Goal: Task Accomplishment & Management: Complete application form

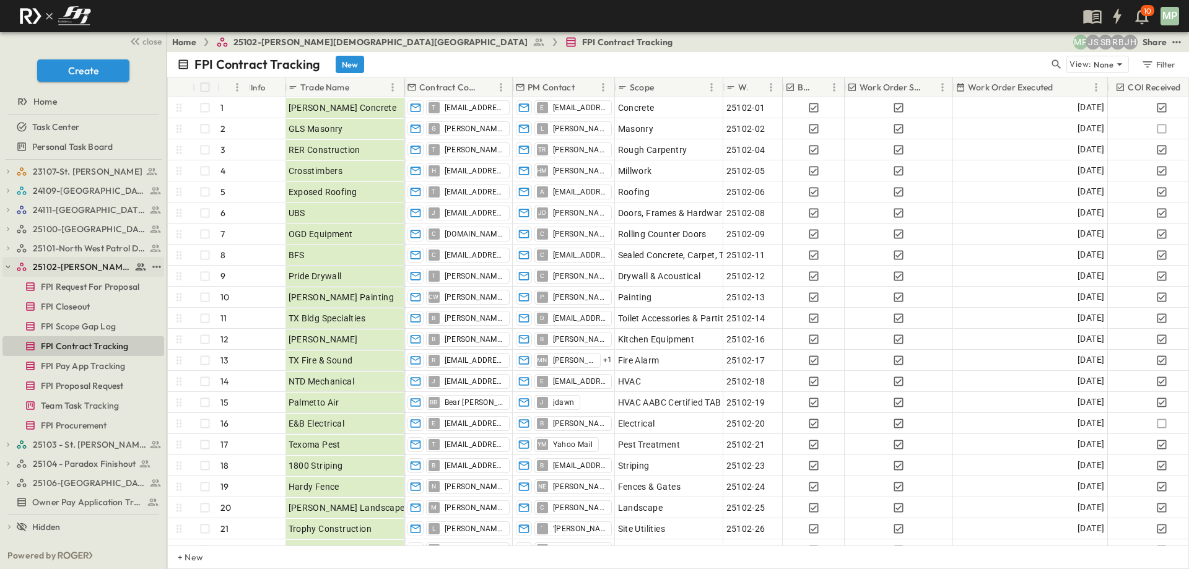
click at [7, 265] on icon "button" at bounding box center [8, 267] width 9 height 9
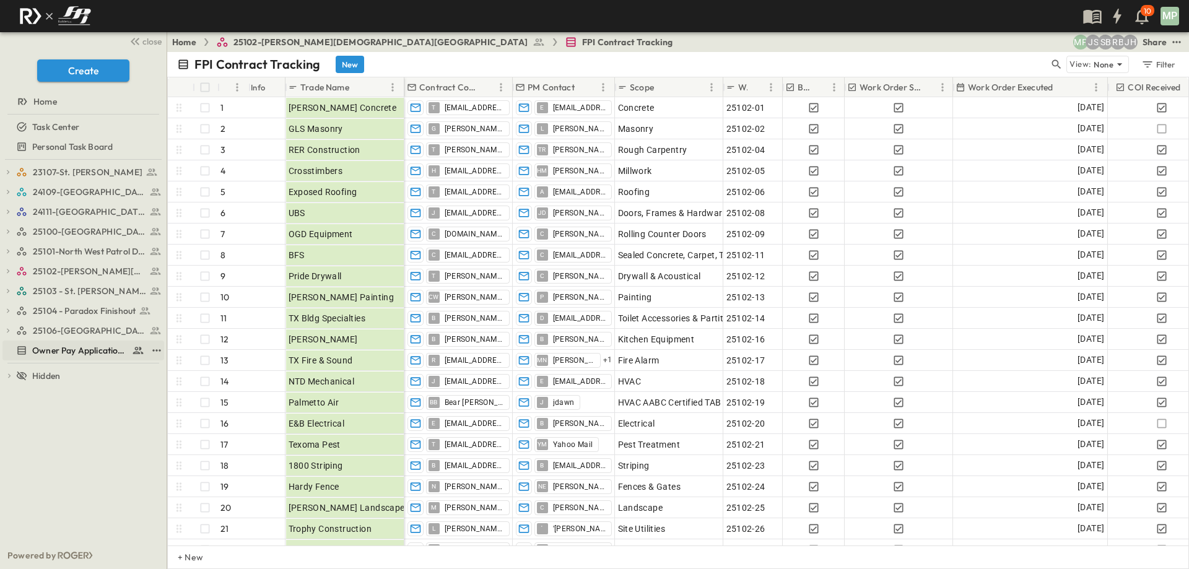
click at [37, 346] on span "Owner Pay Application Tracking" at bounding box center [79, 350] width 95 height 12
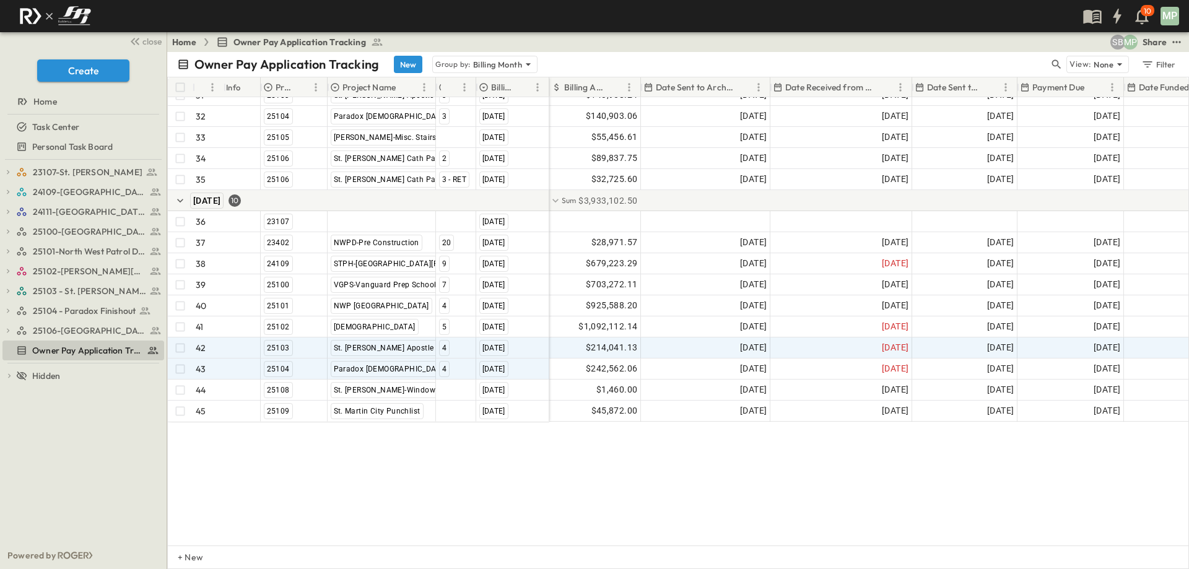
scroll to position [738, 0]
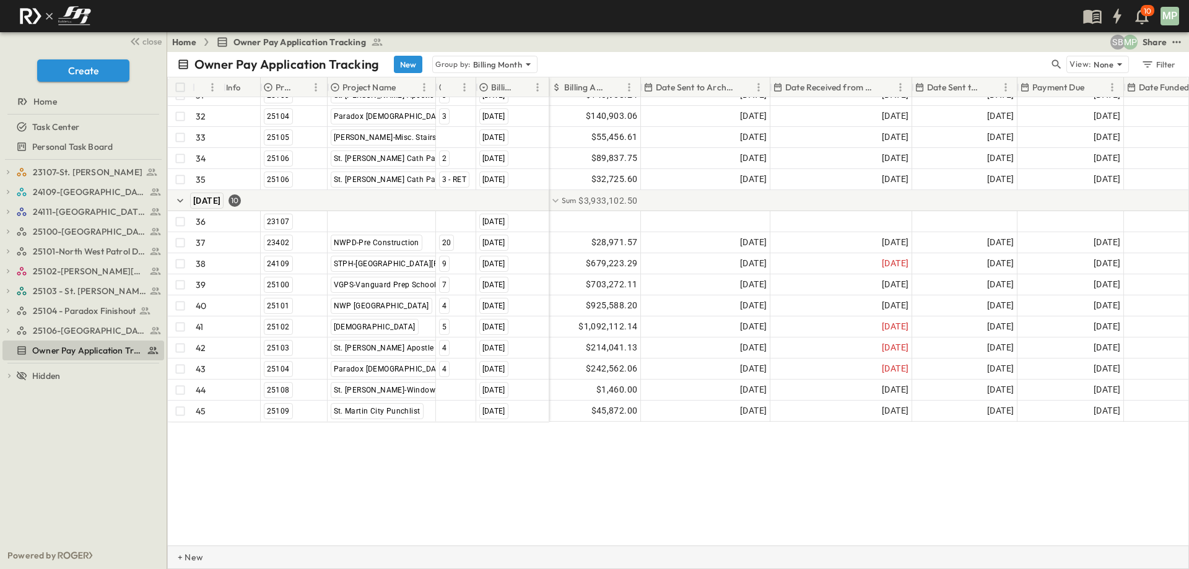
click at [185, 553] on p "+ New" at bounding box center [181, 557] width 7 height 12
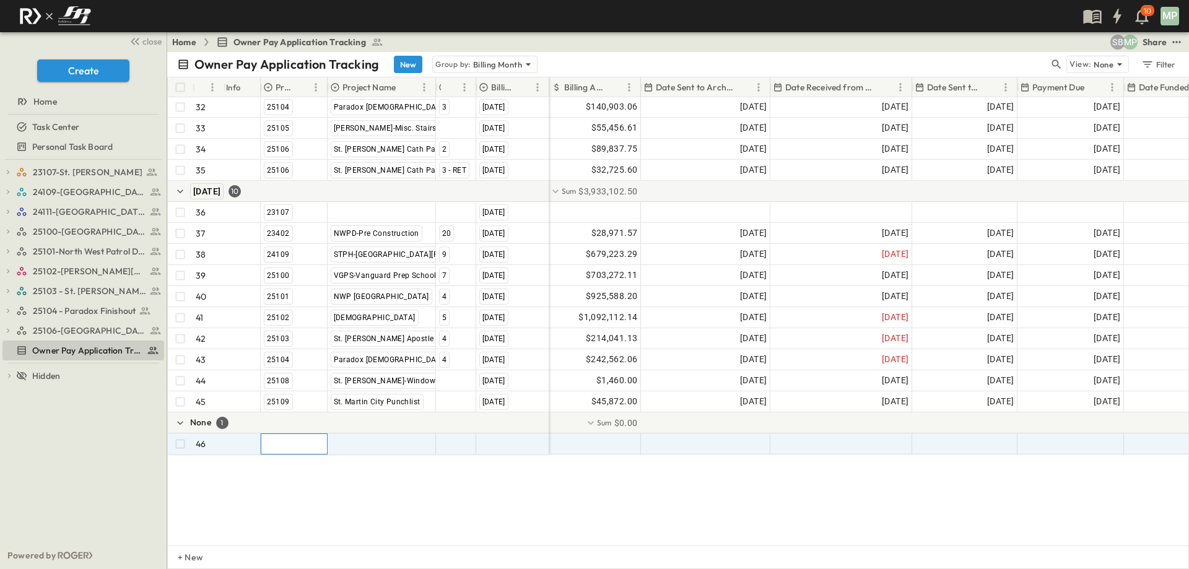
click at [290, 445] on div at bounding box center [294, 444] width 66 height 20
type input "*****"
click at [274, 493] on div "23402" at bounding box center [311, 485] width 100 height 20
click at [284, 484] on span "23402" at bounding box center [277, 485] width 22 height 10
click at [379, 449] on div at bounding box center [381, 444] width 107 height 20
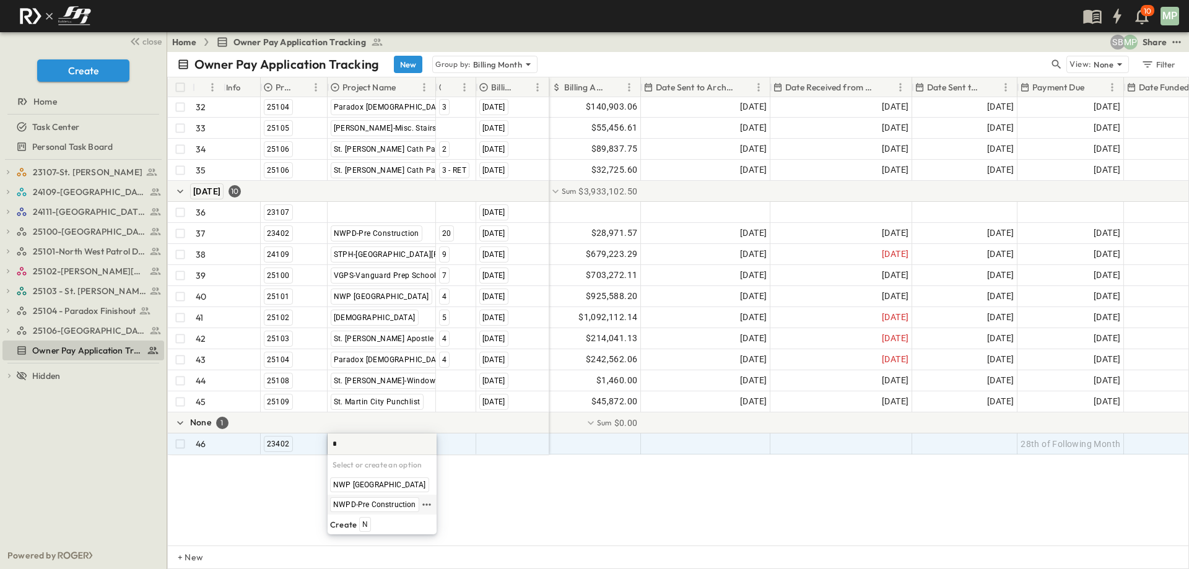
click at [378, 504] on span "NWPD-Pre Construction" at bounding box center [374, 505] width 83 height 10
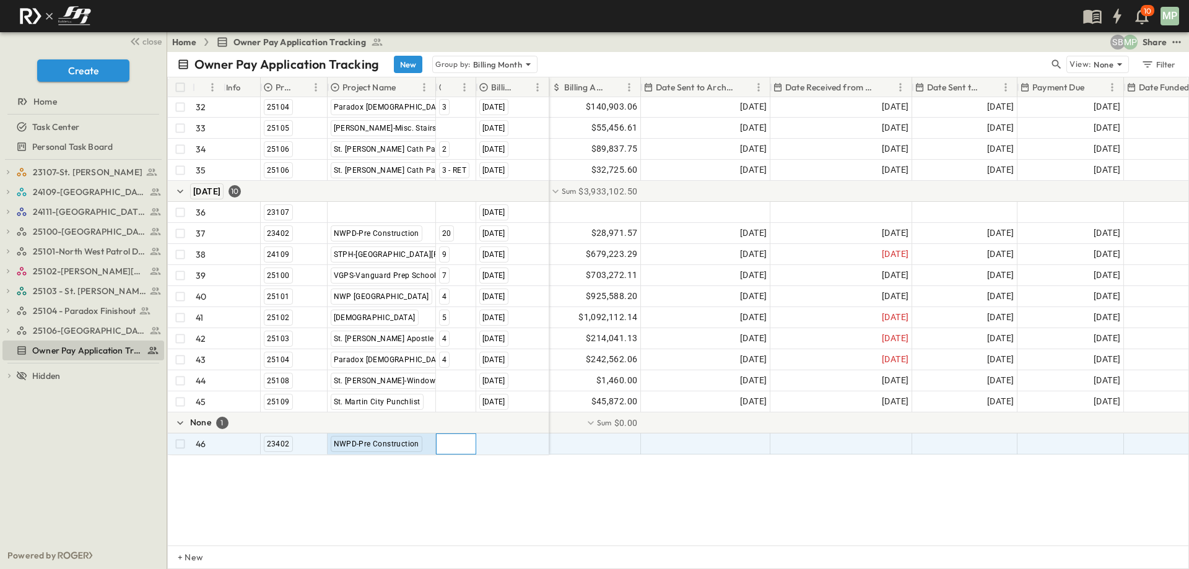
click at [455, 444] on div at bounding box center [456, 444] width 39 height 20
type input "**"
click at [472, 486] on span "21" at bounding box center [475, 485] width 9 height 10
click at [524, 444] on div at bounding box center [513, 444] width 72 height 20
type input "**********"
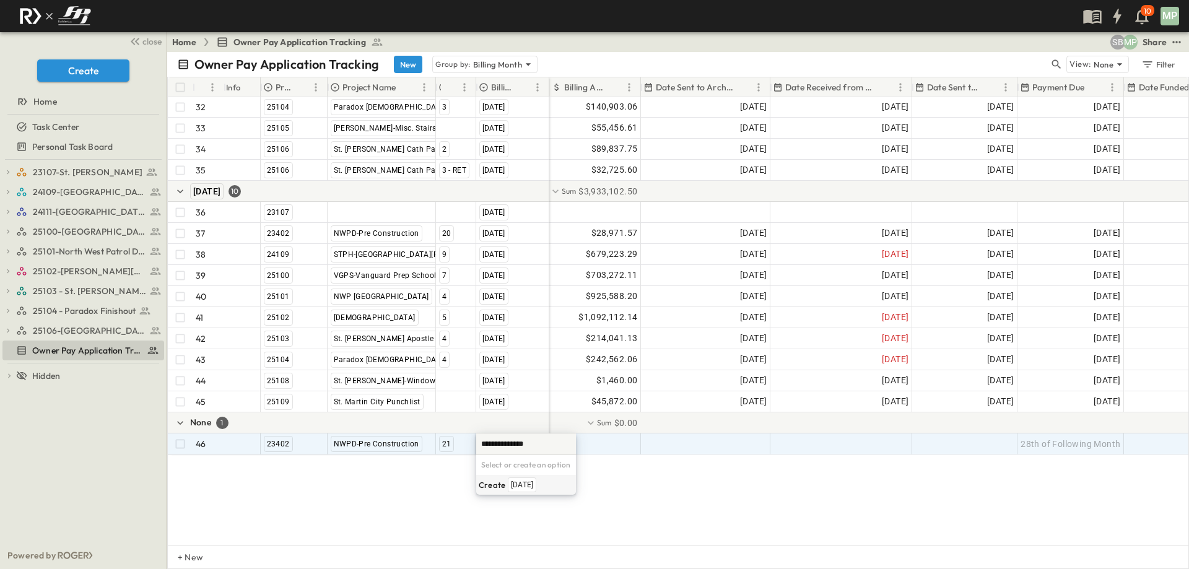
click at [533, 486] on span "[DATE]" at bounding box center [522, 485] width 22 height 10
click at [609, 442] on div at bounding box center [595, 444] width 90 height 20
type input "*"
type input "********"
click at [725, 440] on div at bounding box center [706, 444] width 128 height 20
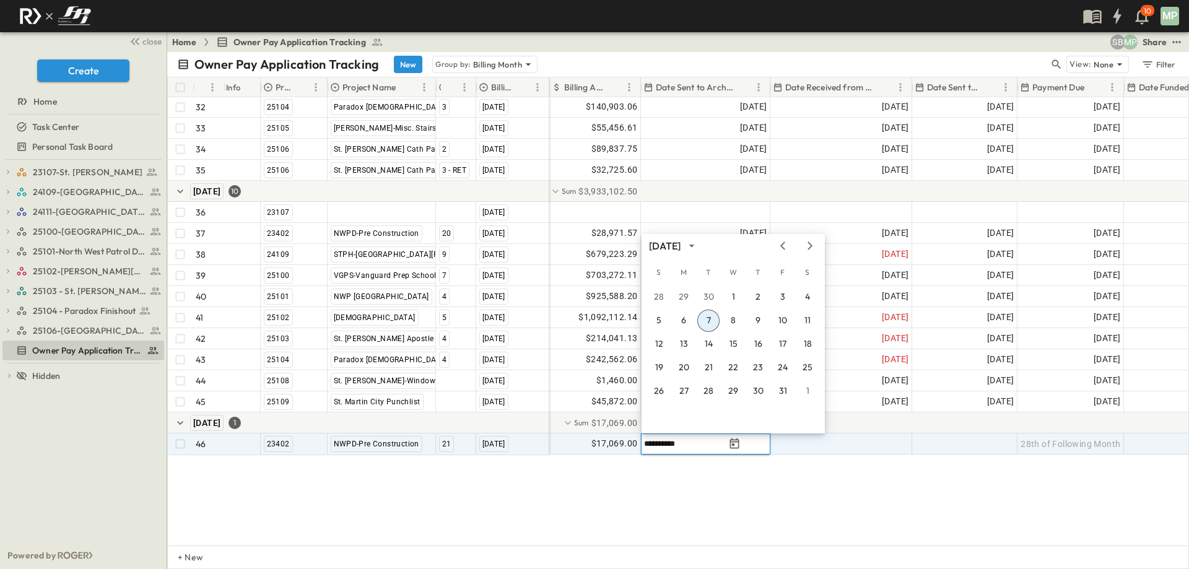
type input "**********"
click at [735, 292] on button "1" at bounding box center [733, 297] width 22 height 22
click at [740, 292] on span "[DATE]" at bounding box center [753, 296] width 27 height 14
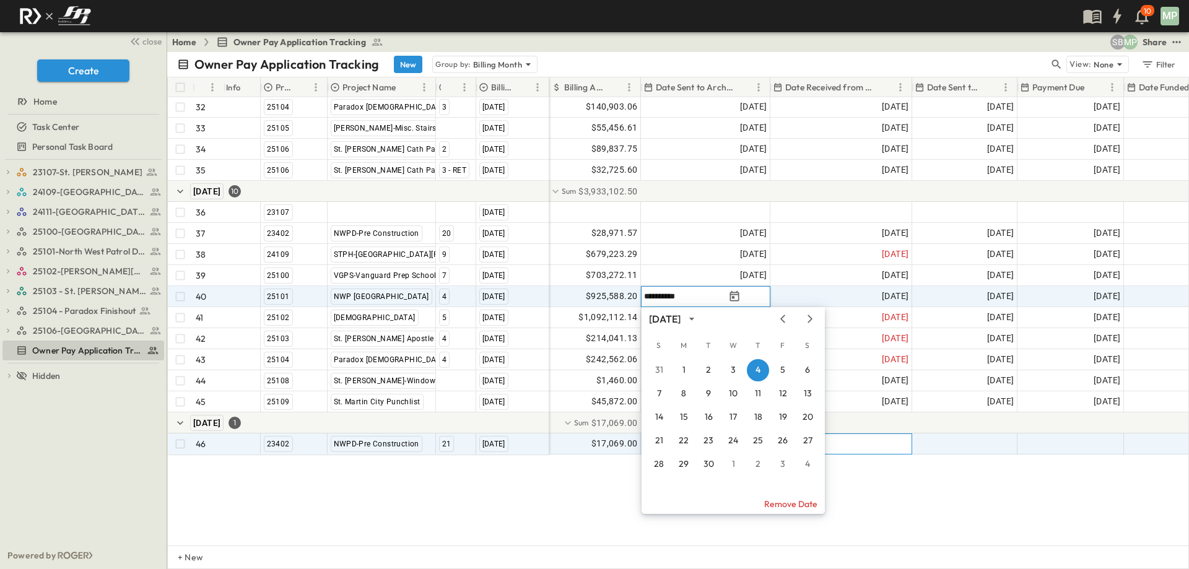
click at [866, 441] on div at bounding box center [841, 444] width 141 height 20
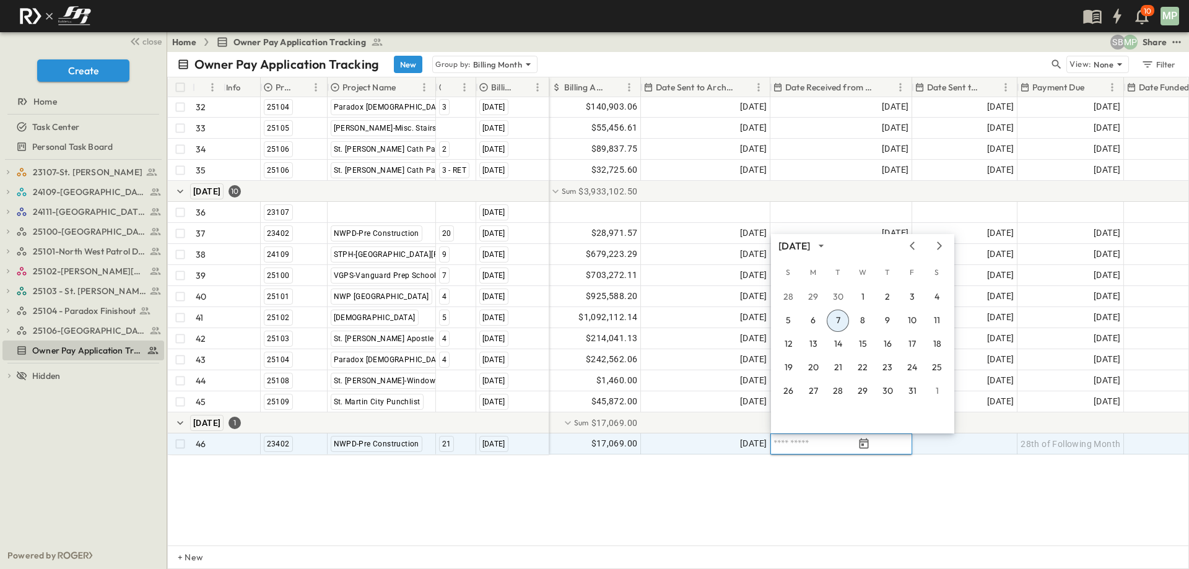
click at [844, 450] on div at bounding box center [823, 444] width 105 height 15
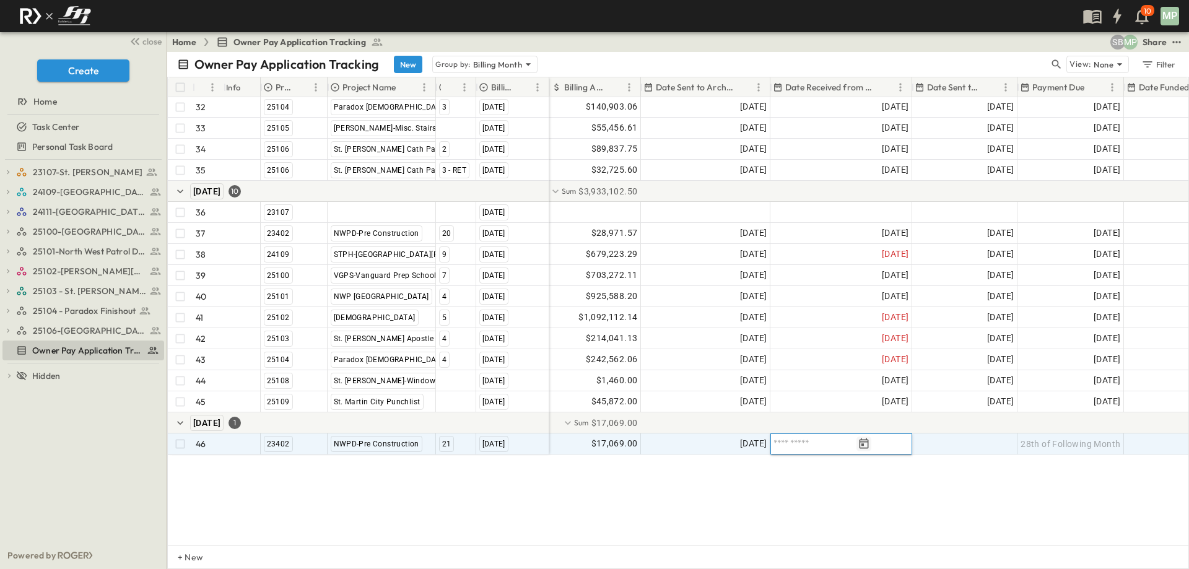
click at [870, 440] on icon "Tracking Date Menu" at bounding box center [864, 444] width 12 height 12
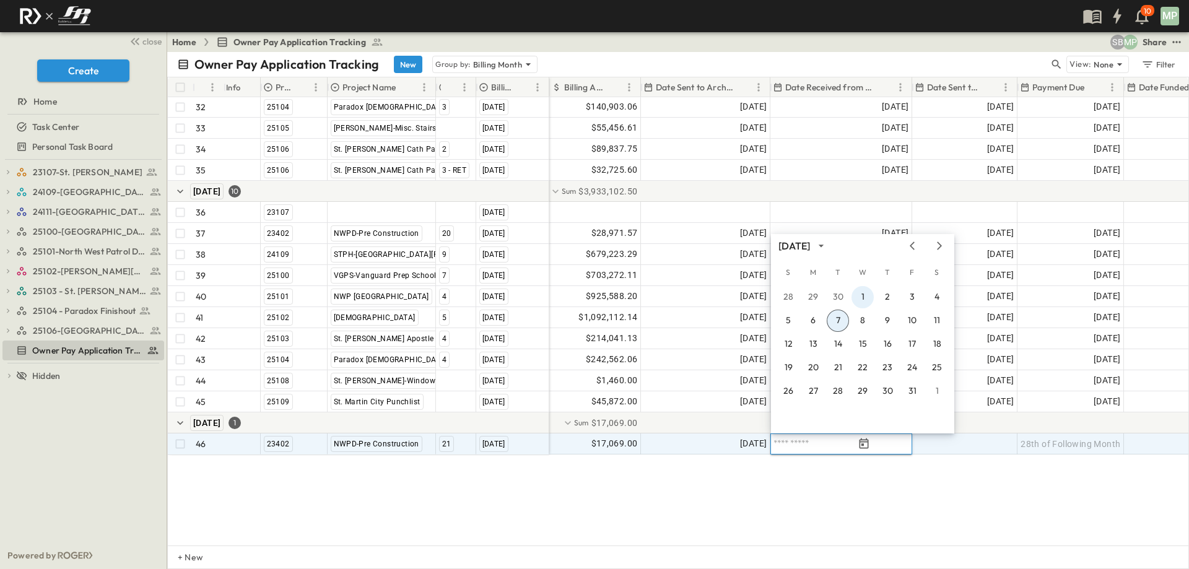
click at [860, 298] on button "1" at bounding box center [863, 297] width 22 height 22
click at [882, 298] on span "[DATE]" at bounding box center [895, 296] width 27 height 14
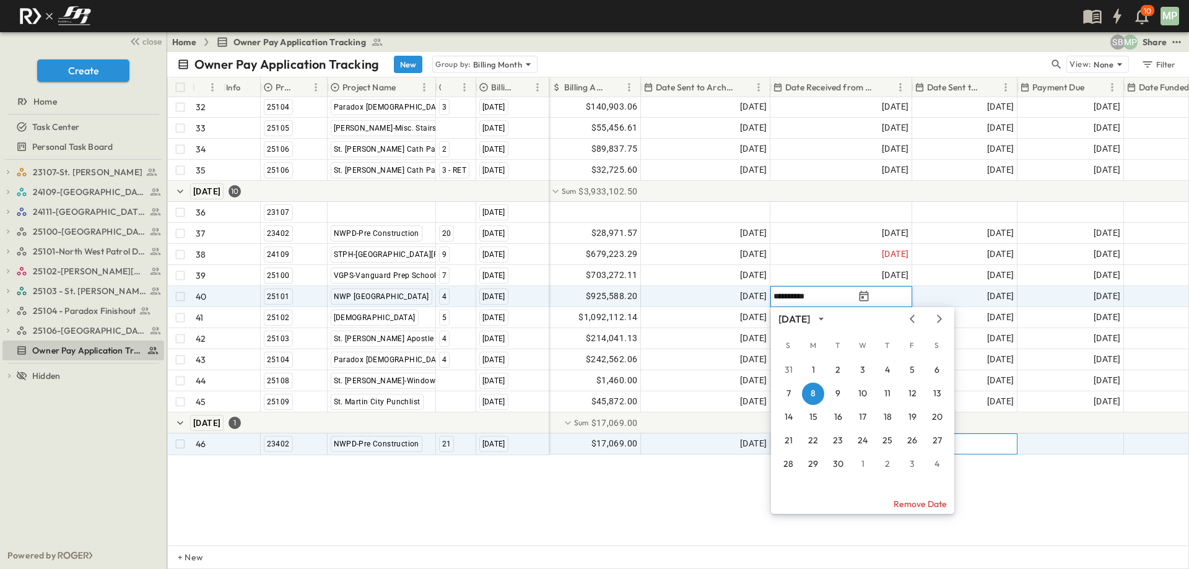
click at [1006, 444] on div at bounding box center [965, 444] width 104 height 20
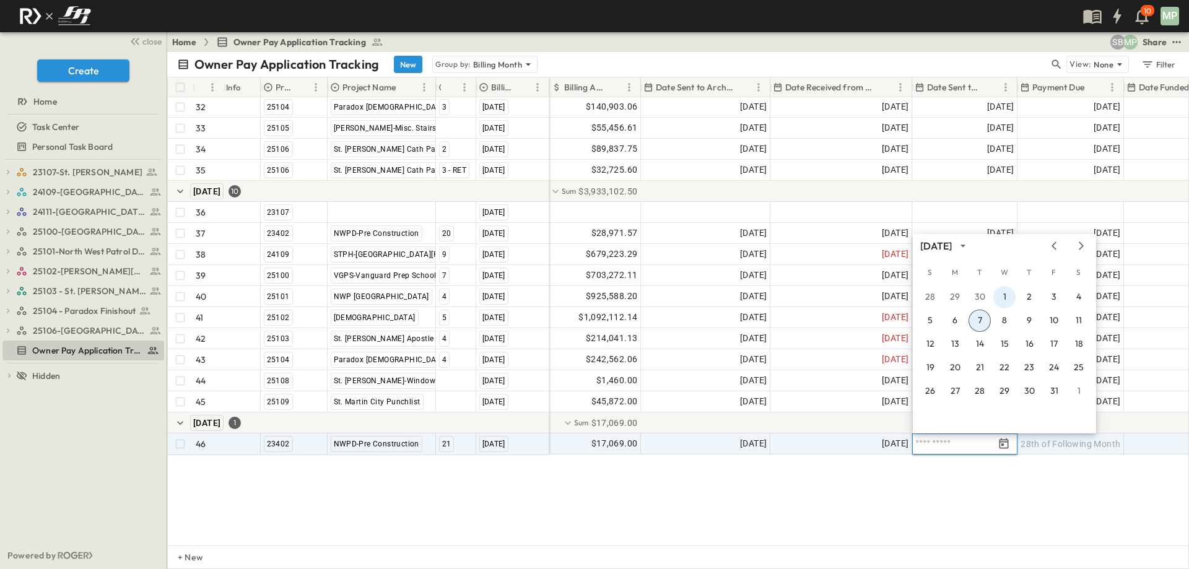
click at [1004, 294] on button "1" at bounding box center [1004, 297] width 22 height 22
click at [1004, 294] on span "[DATE]" at bounding box center [1000, 296] width 27 height 14
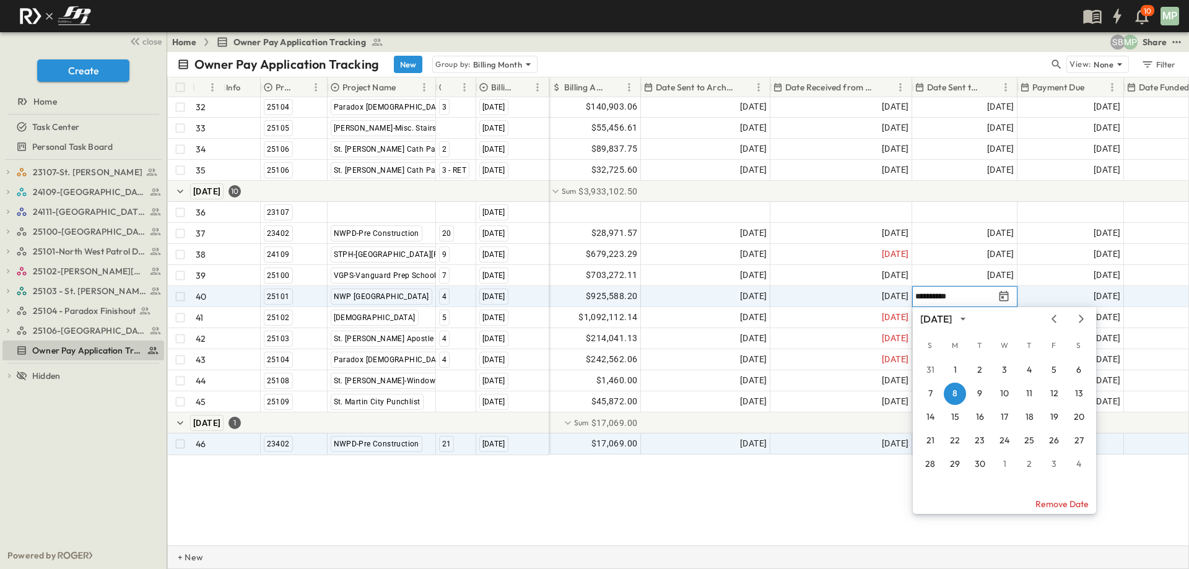
click at [185, 559] on p "+ New" at bounding box center [181, 557] width 7 height 12
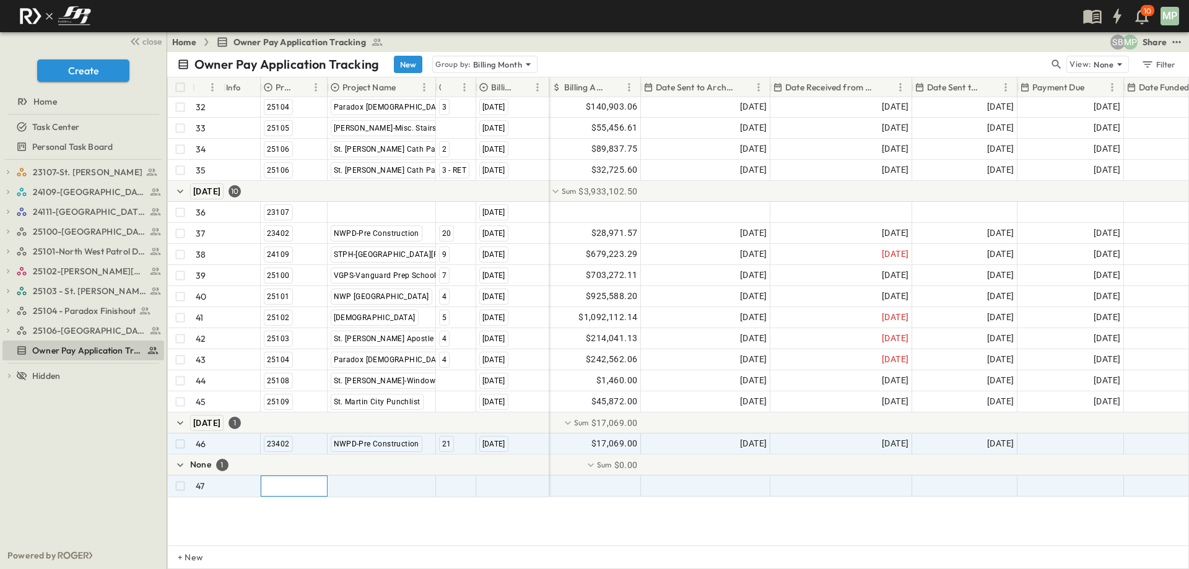
click at [264, 490] on div at bounding box center [294, 486] width 66 height 20
type input "*****"
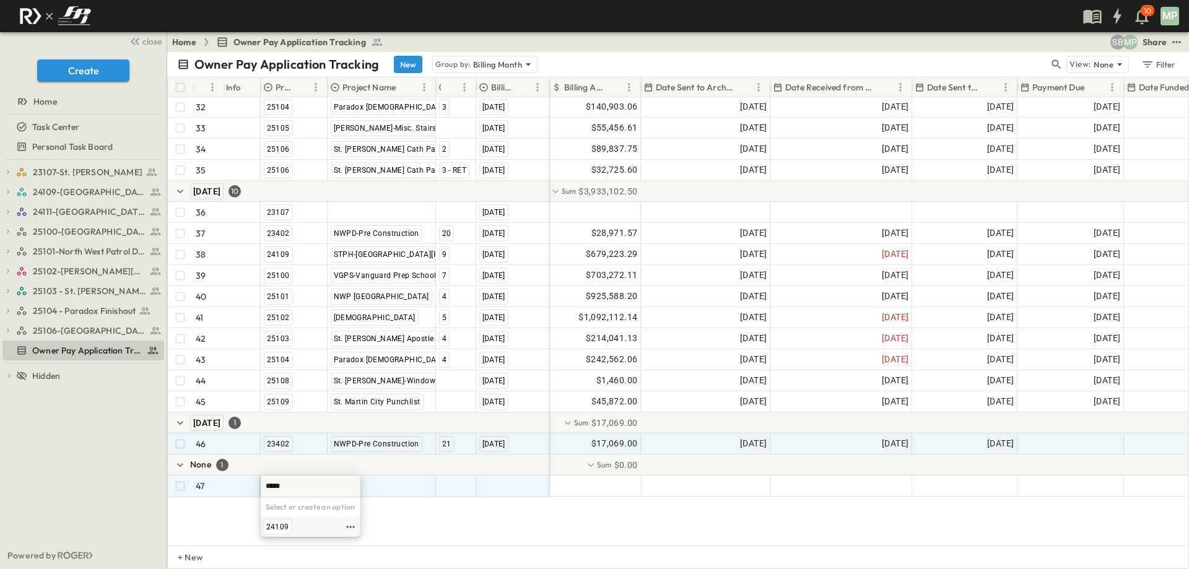
click at [268, 531] on span "24109" at bounding box center [277, 527] width 22 height 10
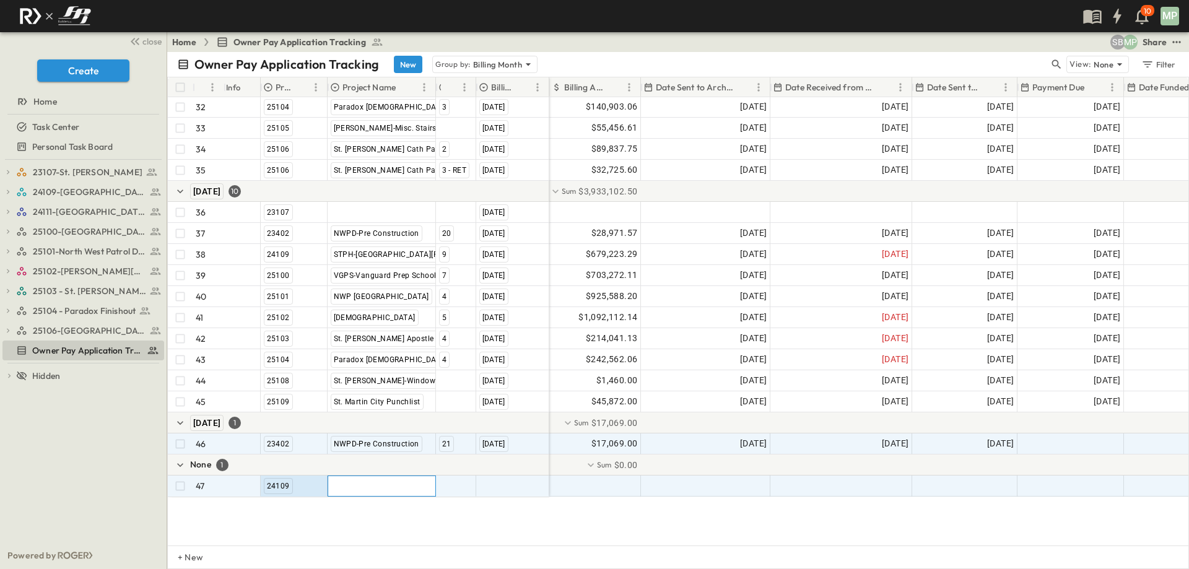
click at [359, 487] on div at bounding box center [381, 486] width 107 height 20
type input "*"
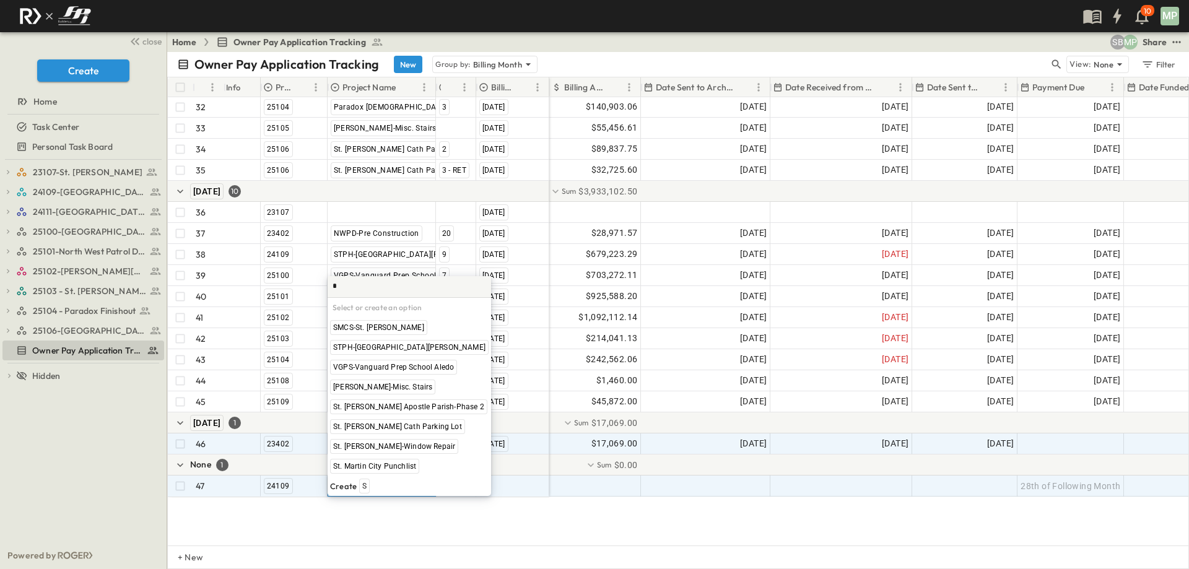
scroll to position [0, 0]
type input "***"
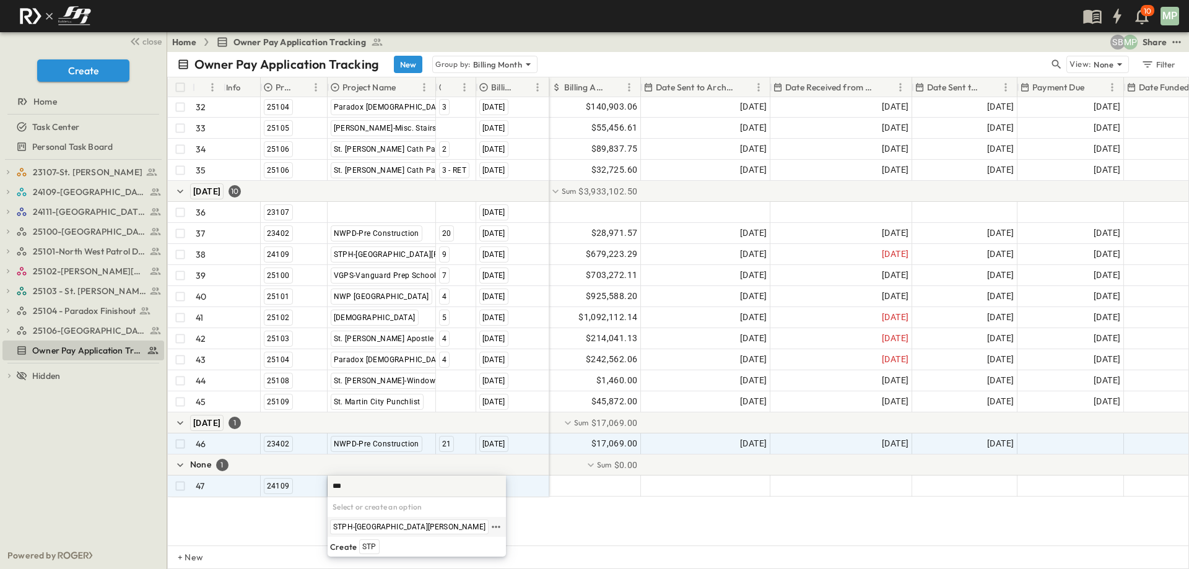
click at [369, 525] on span "STPH-[GEOGRAPHIC_DATA][PERSON_NAME]" at bounding box center [409, 527] width 152 height 10
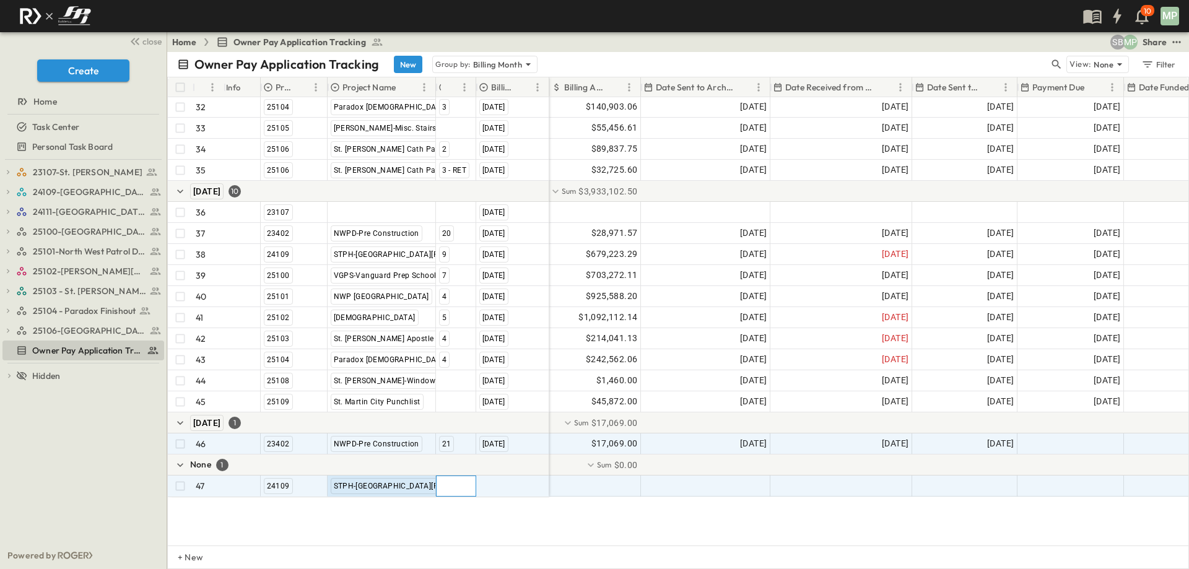
click at [457, 486] on div at bounding box center [456, 486] width 39 height 20
type input "*"
type input "**"
click at [471, 526] on span "10" at bounding box center [475, 527] width 9 height 10
click at [525, 487] on div at bounding box center [513, 486] width 72 height 20
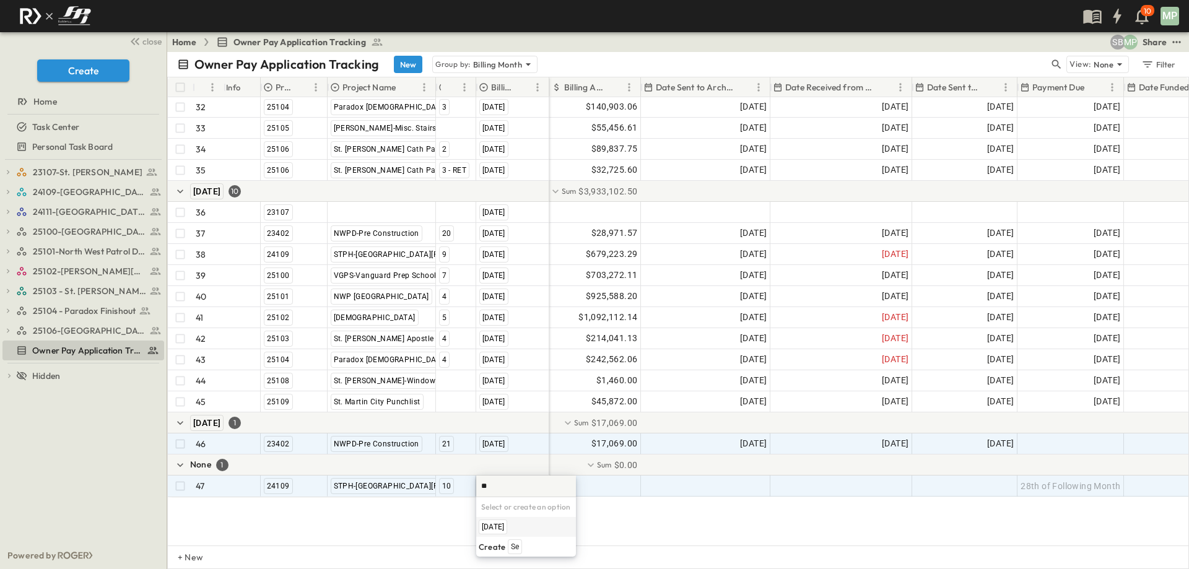
type input "***"
click at [504, 526] on span "[DATE]" at bounding box center [493, 527] width 22 height 10
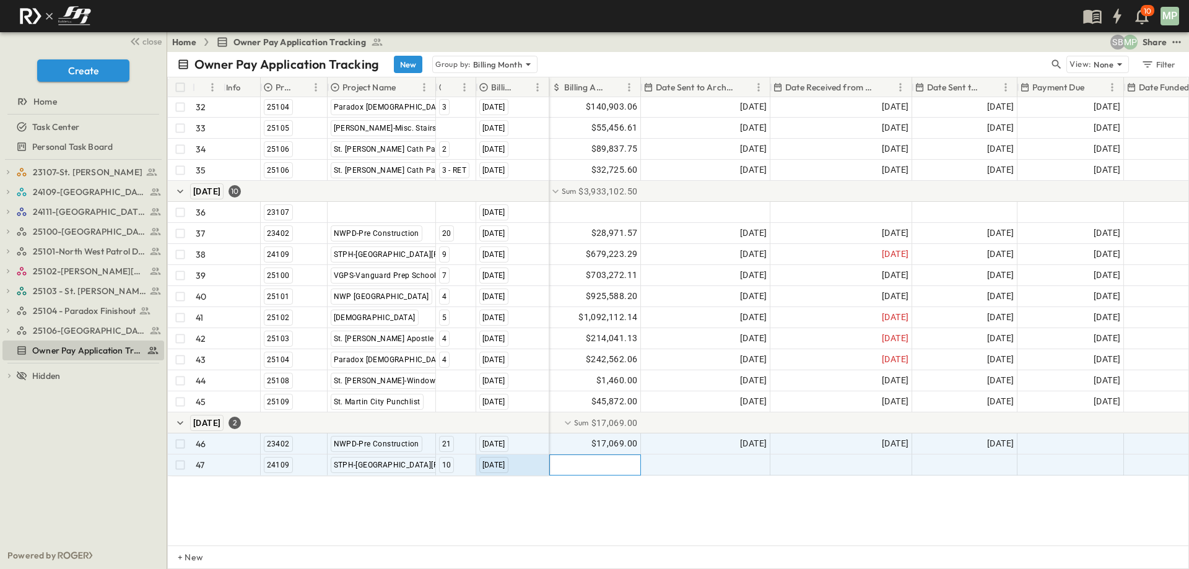
click at [611, 469] on div at bounding box center [595, 465] width 90 height 20
type input "*"
type input "*********"
click at [681, 461] on div at bounding box center [706, 465] width 128 height 20
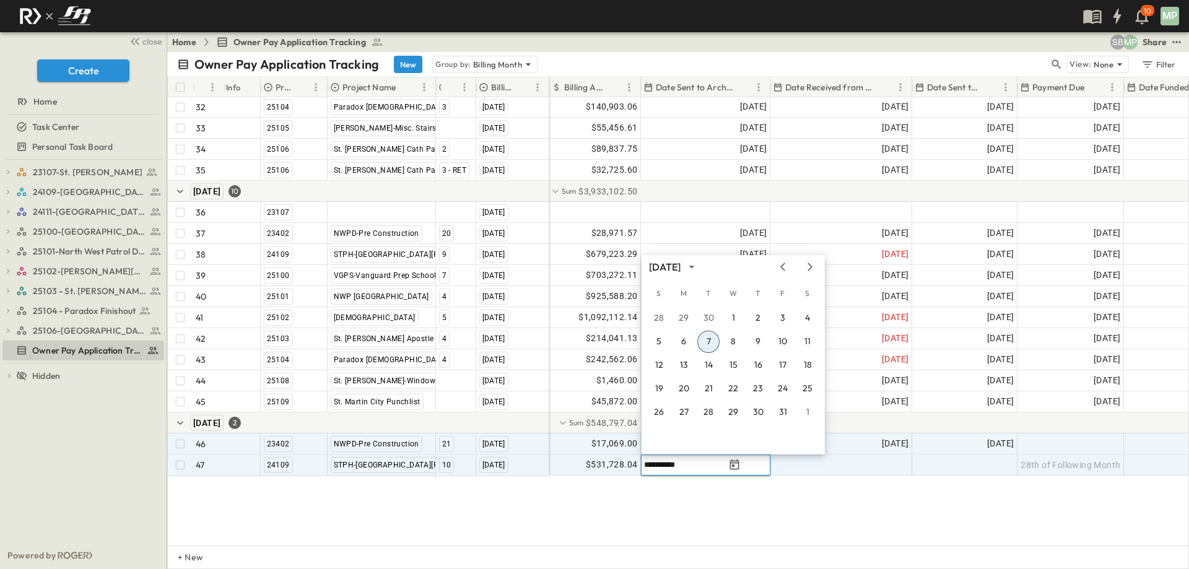
click at [685, 461] on input "**********" at bounding box center [684, 465] width 81 height 12
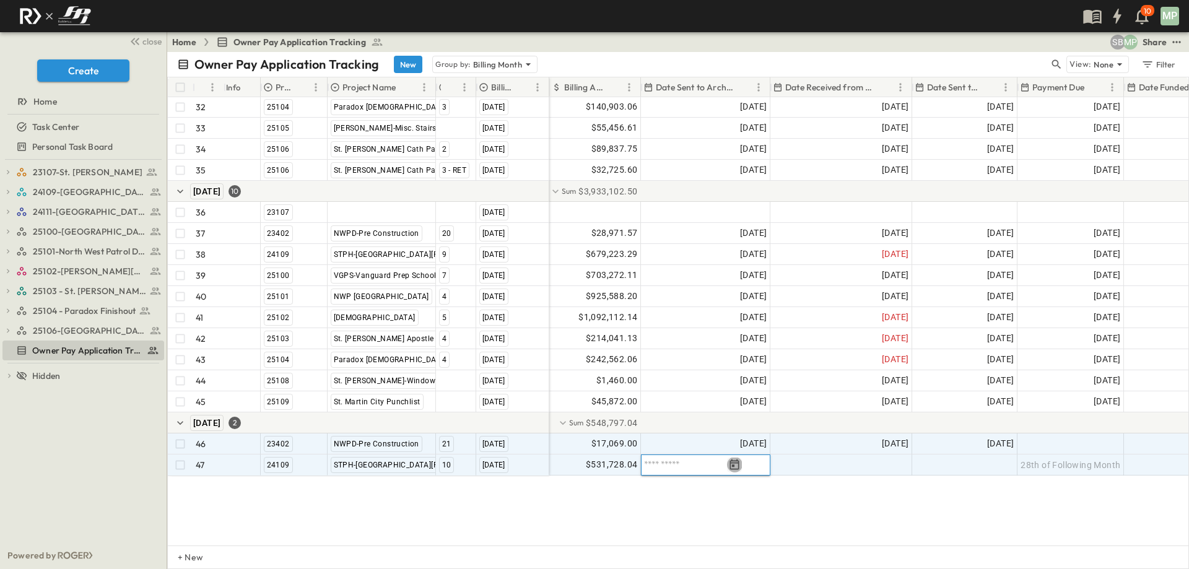
click at [739, 469] on icon "Tracking Date Menu" at bounding box center [734, 464] width 9 height 11
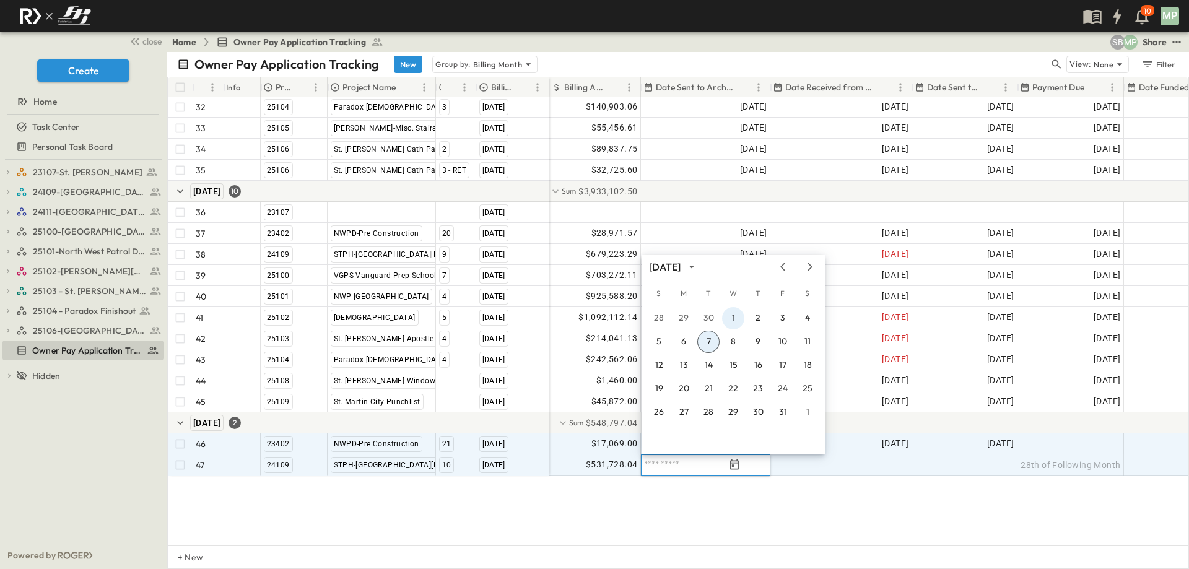
click at [733, 319] on button "1" at bounding box center [733, 318] width 22 height 22
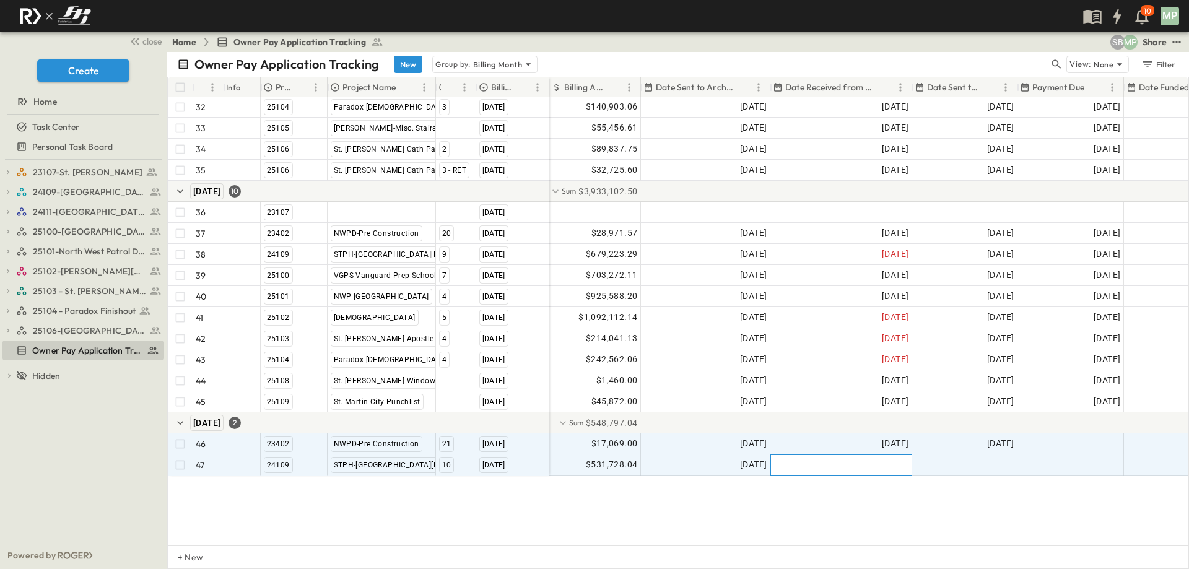
click at [850, 464] on div at bounding box center [841, 465] width 141 height 20
click at [887, 467] on div at bounding box center [841, 465] width 142 height 21
click at [869, 466] on icon "Tracking Date Menu" at bounding box center [864, 464] width 9 height 11
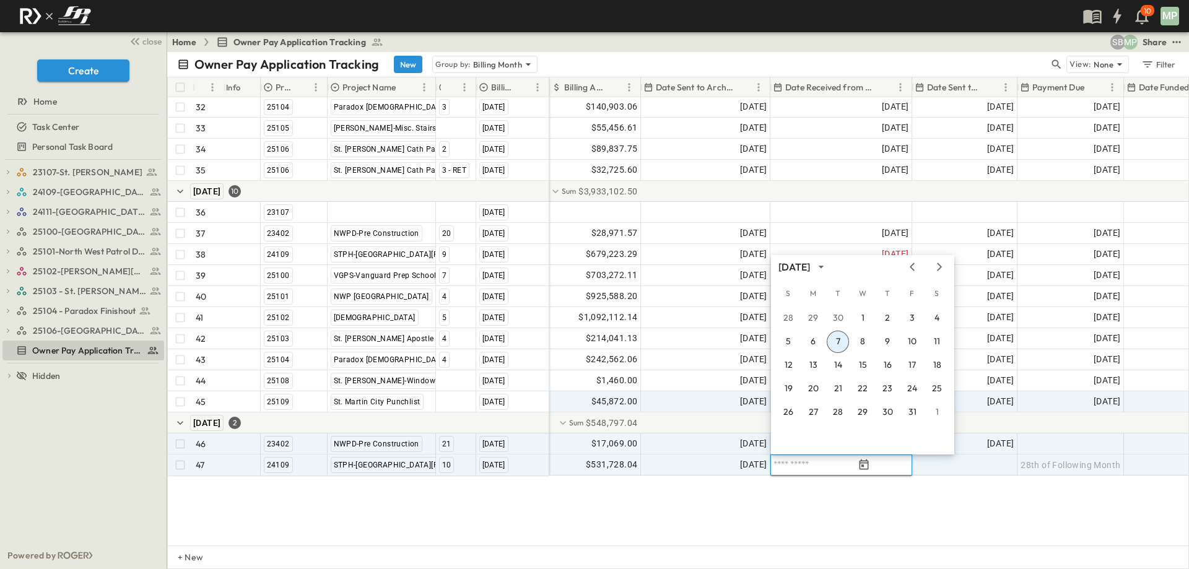
click at [841, 342] on button "7" at bounding box center [838, 342] width 22 height 22
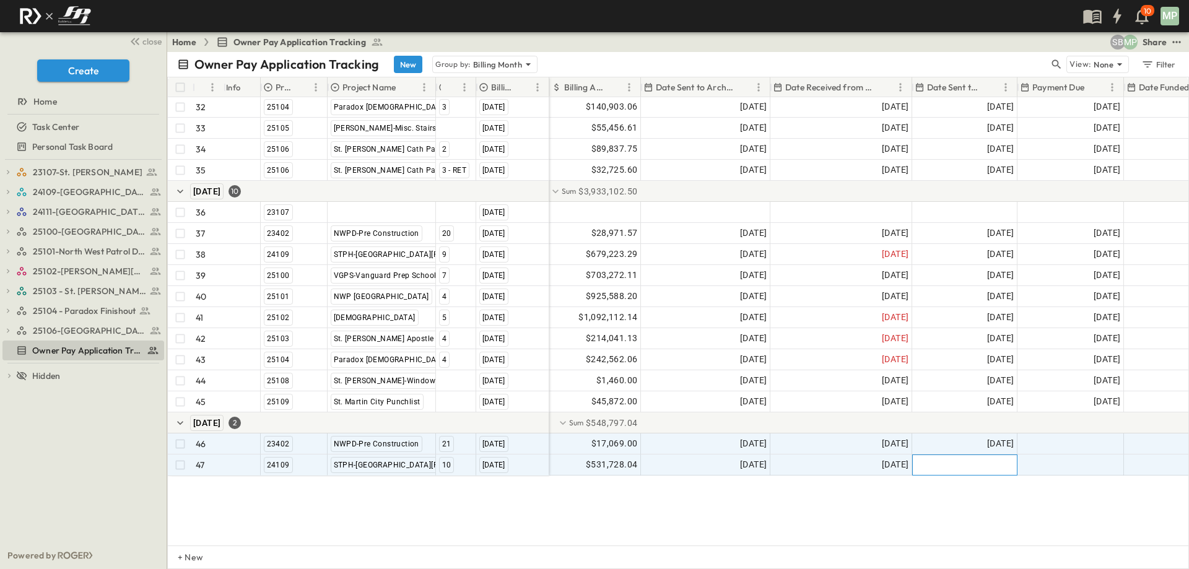
click at [959, 469] on div at bounding box center [965, 465] width 104 height 20
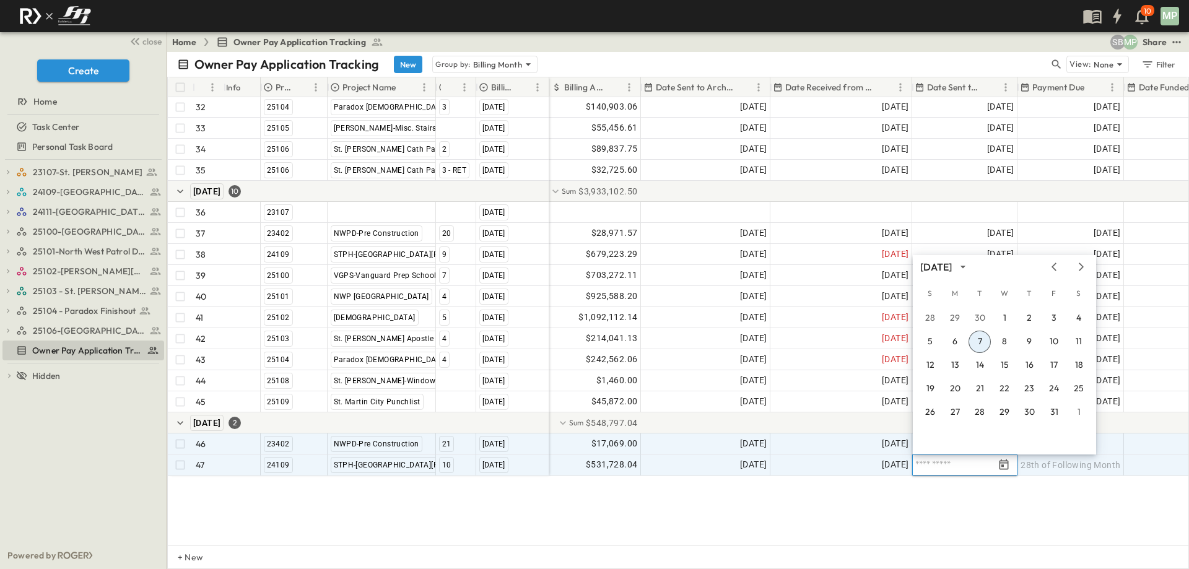
click at [977, 342] on button "7" at bounding box center [980, 342] width 22 height 22
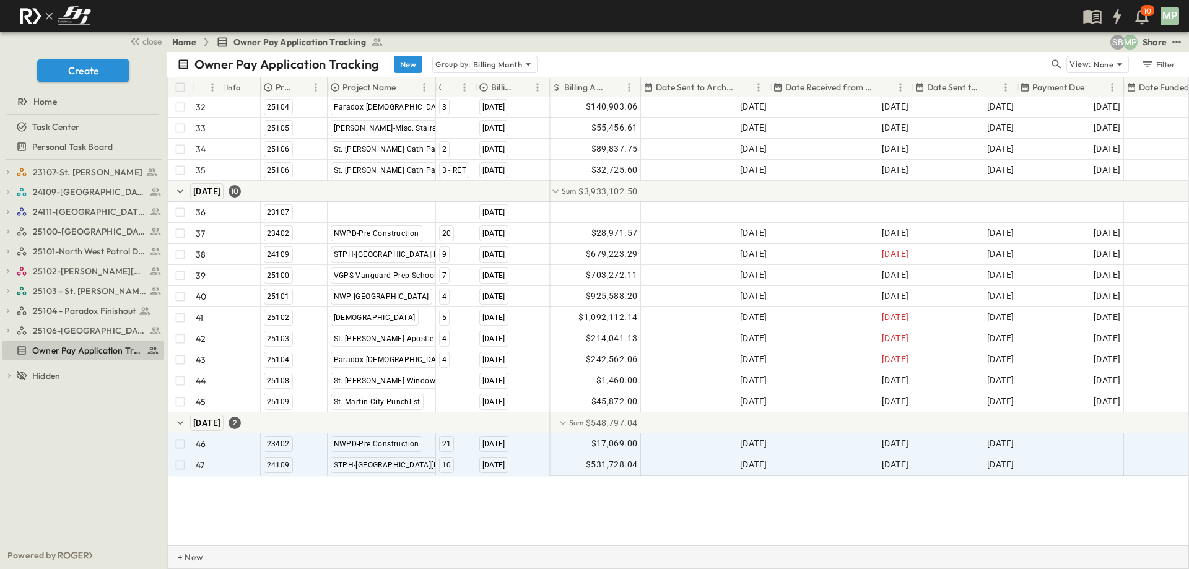
click at [185, 553] on p "+ New" at bounding box center [181, 557] width 7 height 12
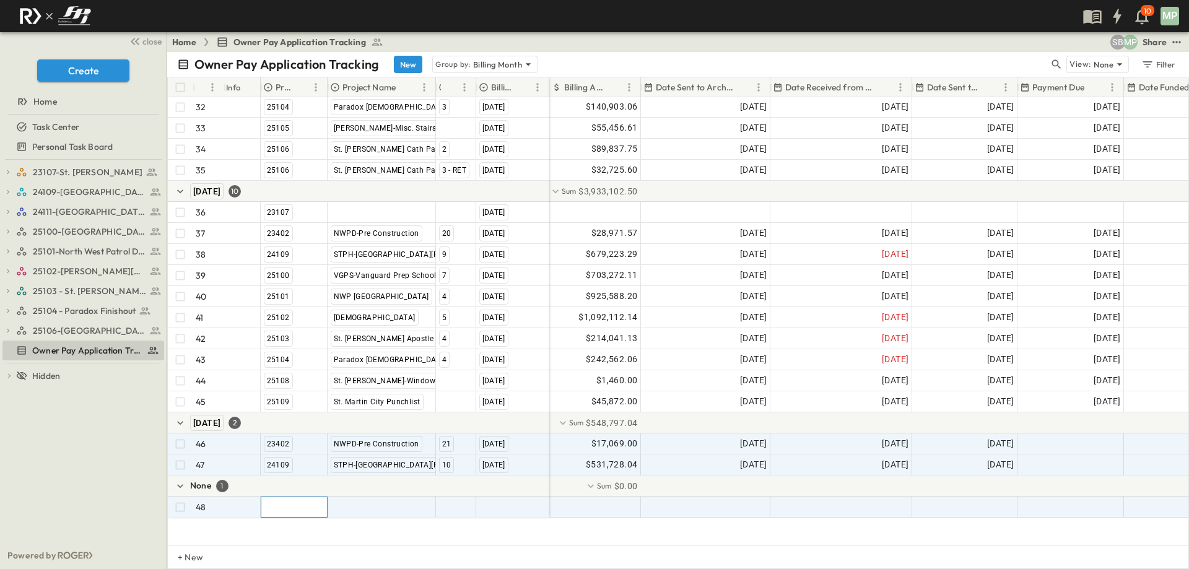
click at [268, 512] on div at bounding box center [294, 507] width 66 height 20
type input "*"
type input "*****"
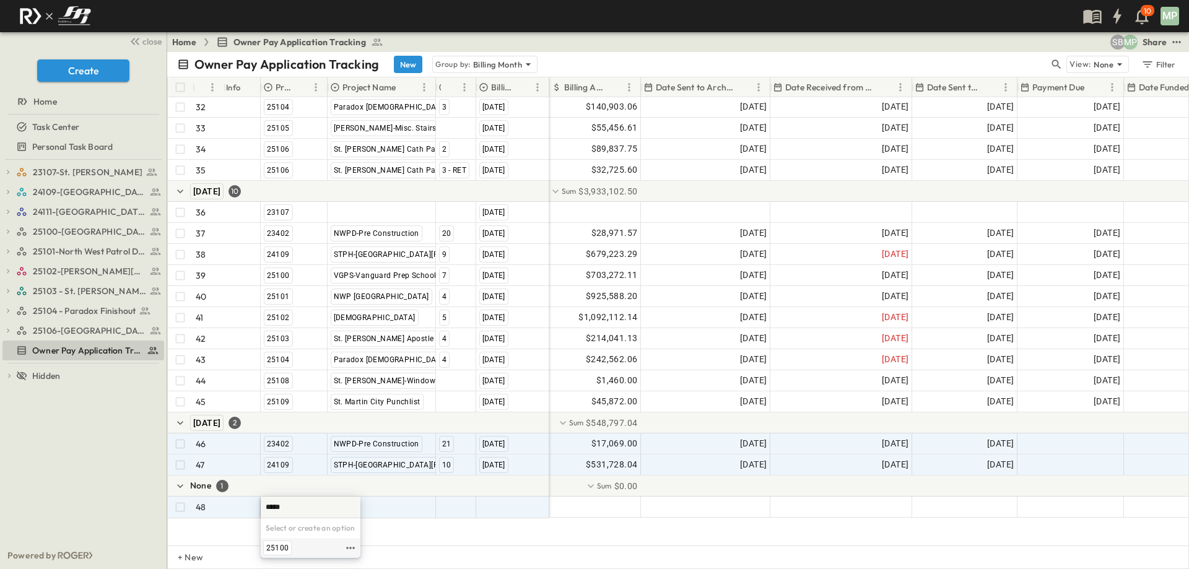
click at [274, 548] on span "25100" at bounding box center [277, 548] width 22 height 10
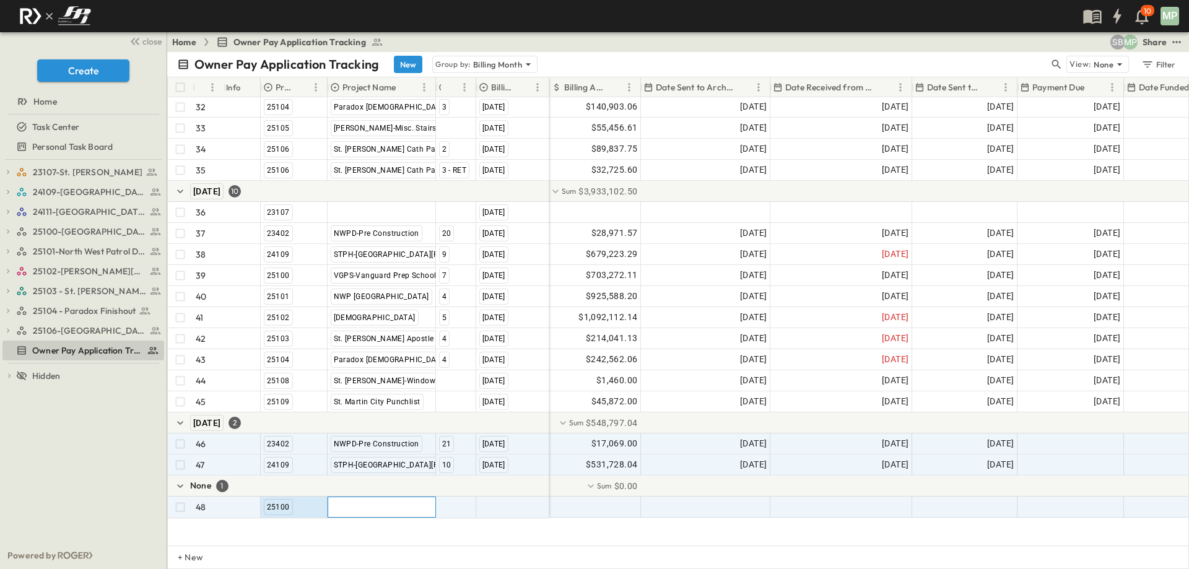
click at [377, 503] on div at bounding box center [381, 507] width 107 height 20
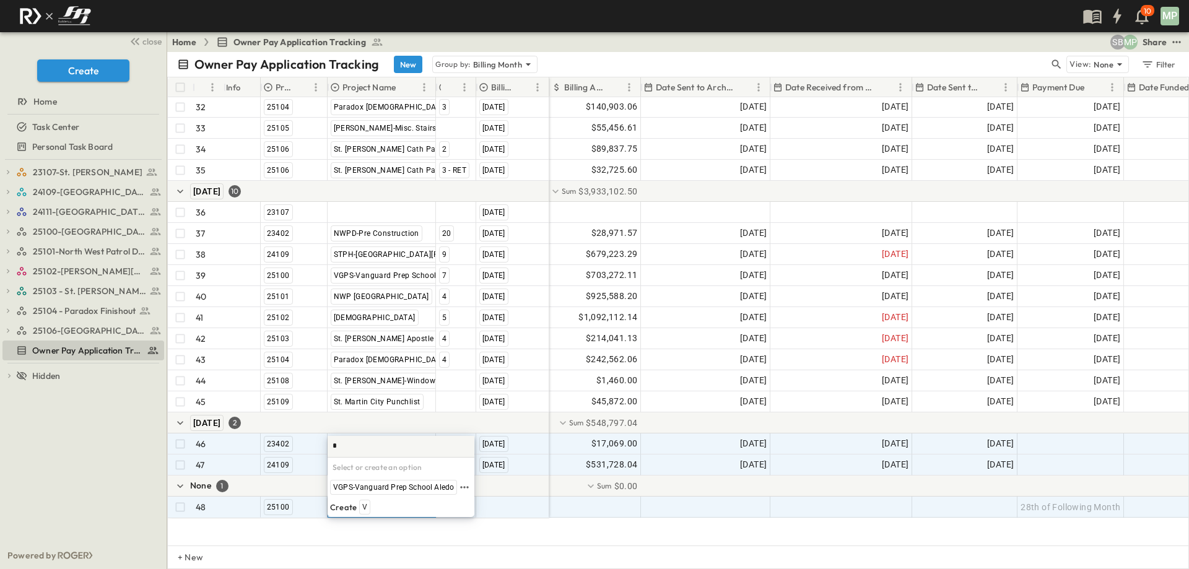
type input "**"
click at [387, 486] on span "VGPS-Vanguard Prep School Aledo" at bounding box center [393, 487] width 121 height 10
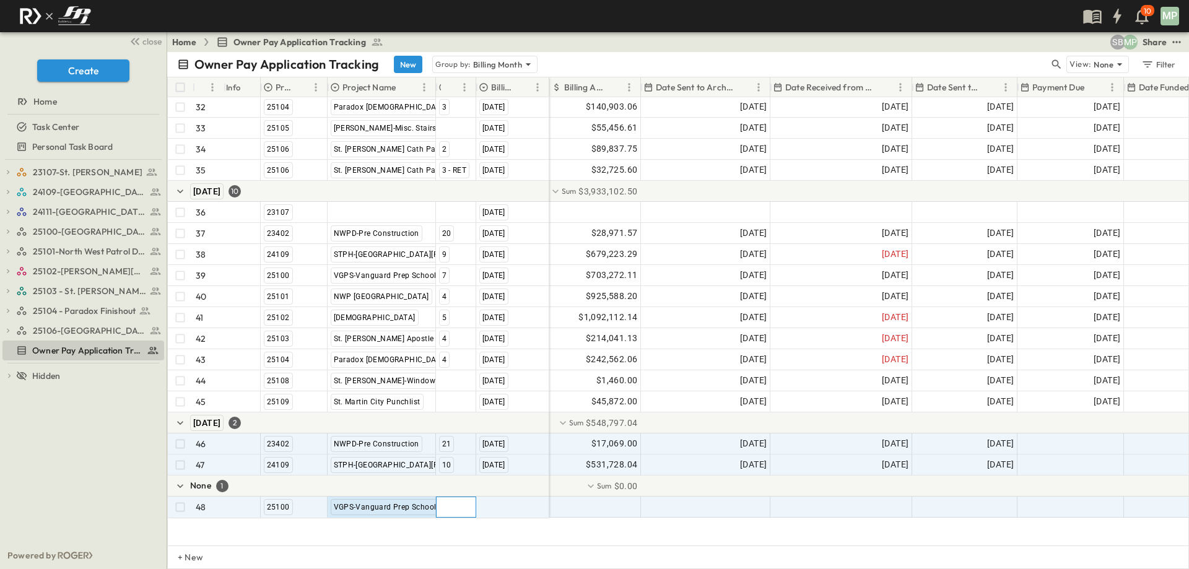
click at [456, 507] on div at bounding box center [456, 507] width 39 height 20
click at [442, 551] on span "8" at bounding box center [444, 548] width 4 height 10
click at [501, 512] on div at bounding box center [513, 507] width 72 height 20
type input "**"
click at [504, 484] on span "[DATE]" at bounding box center [493, 487] width 22 height 10
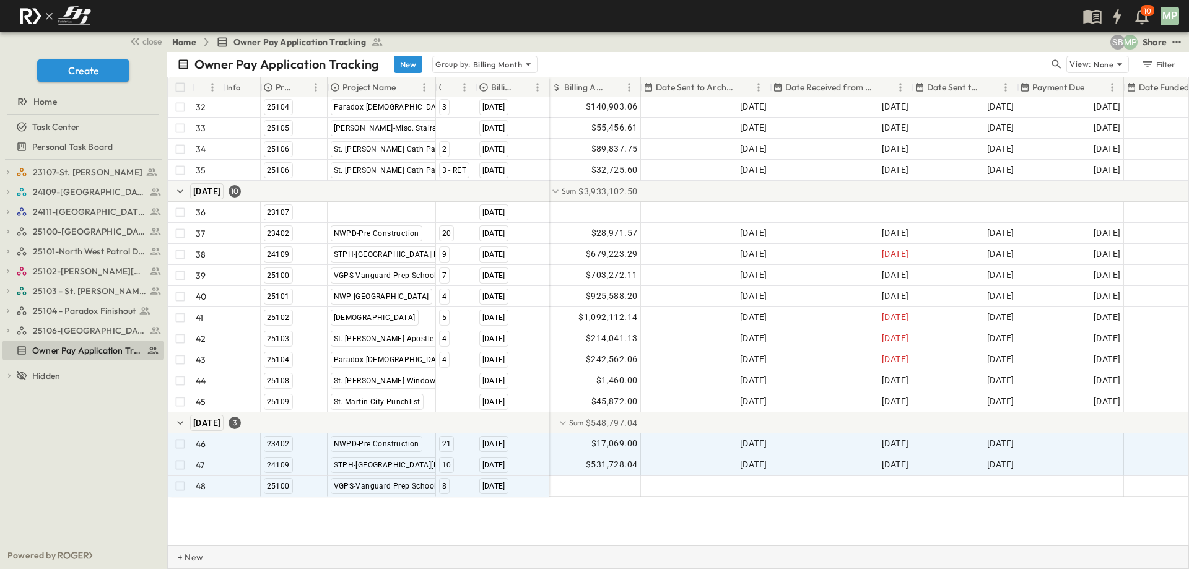
click at [185, 556] on p "+ New" at bounding box center [181, 557] width 7 height 12
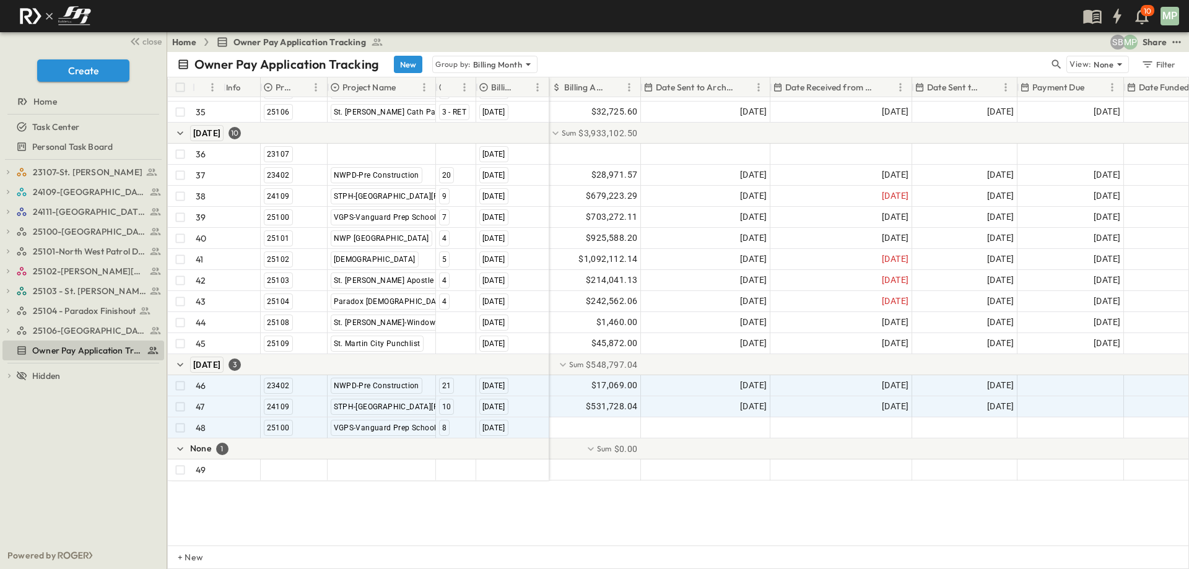
scroll to position [864, 0]
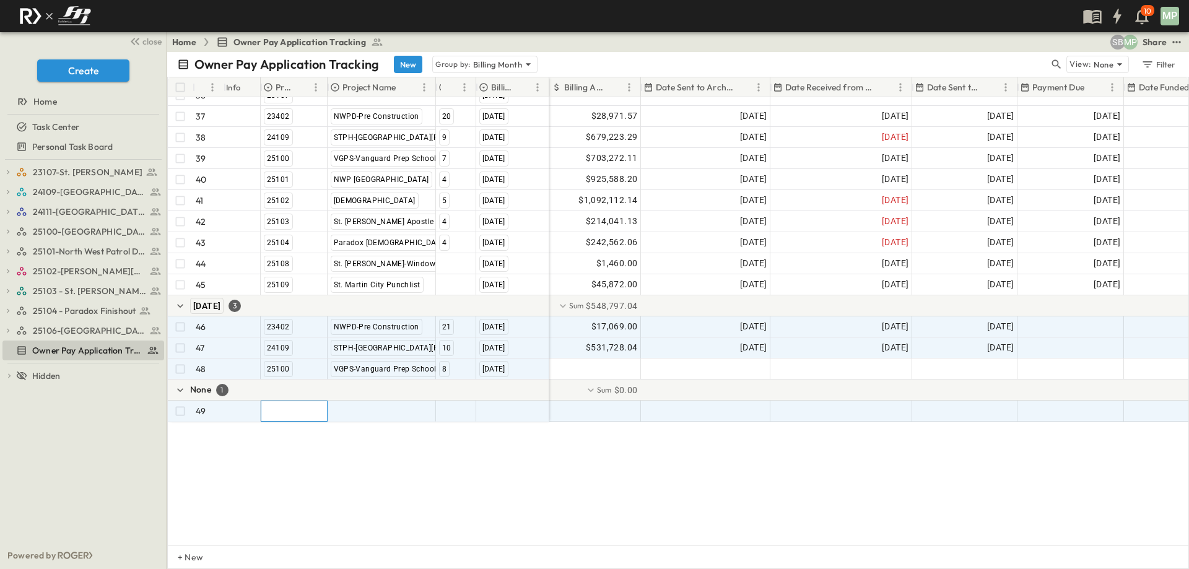
click at [283, 401] on div at bounding box center [294, 411] width 66 height 20
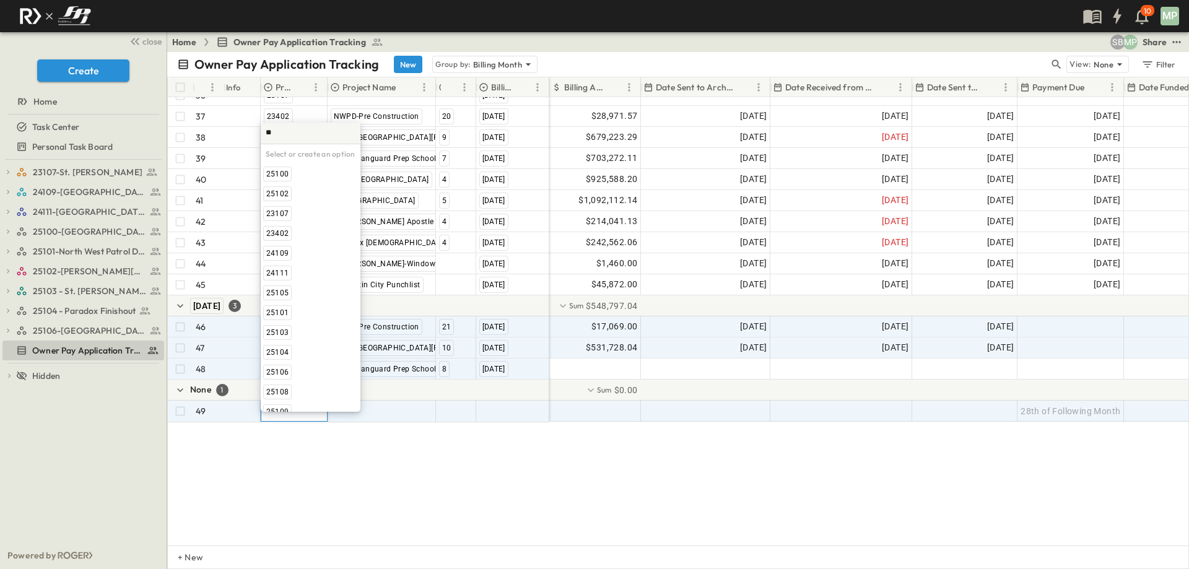
scroll to position [0, 0]
type input "*****"
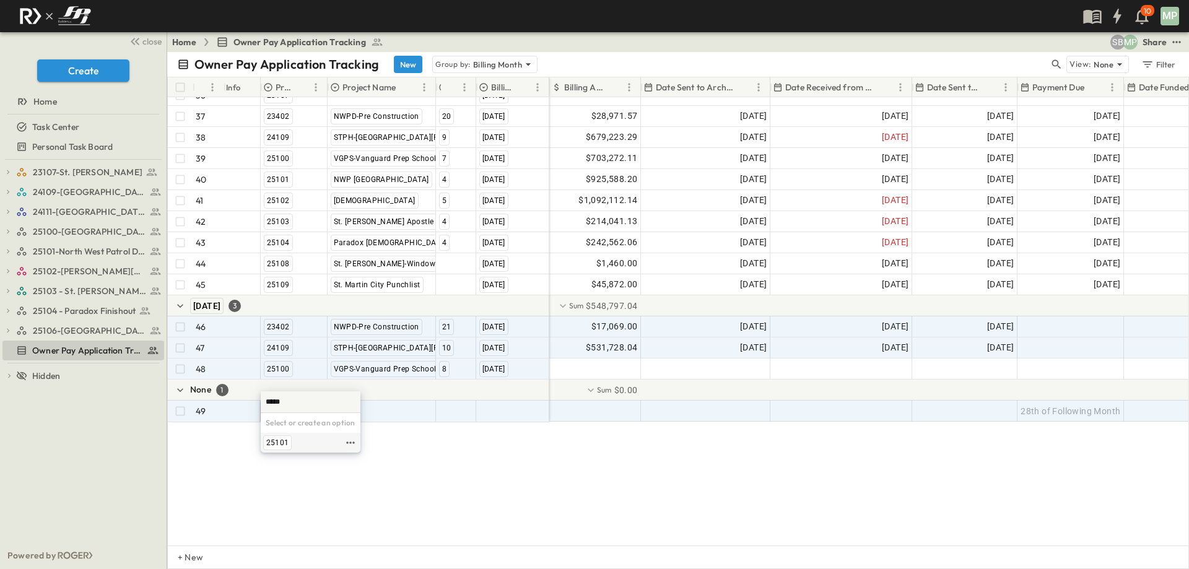
click at [281, 442] on span "25101" at bounding box center [277, 443] width 22 height 10
click at [355, 403] on div at bounding box center [381, 411] width 107 height 20
drag, startPoint x: 353, startPoint y: 440, endPoint x: 450, endPoint y: 396, distance: 105.9
click at [353, 440] on span "NWP [GEOGRAPHIC_DATA]" at bounding box center [379, 443] width 93 height 10
click at [454, 403] on div at bounding box center [456, 411] width 39 height 20
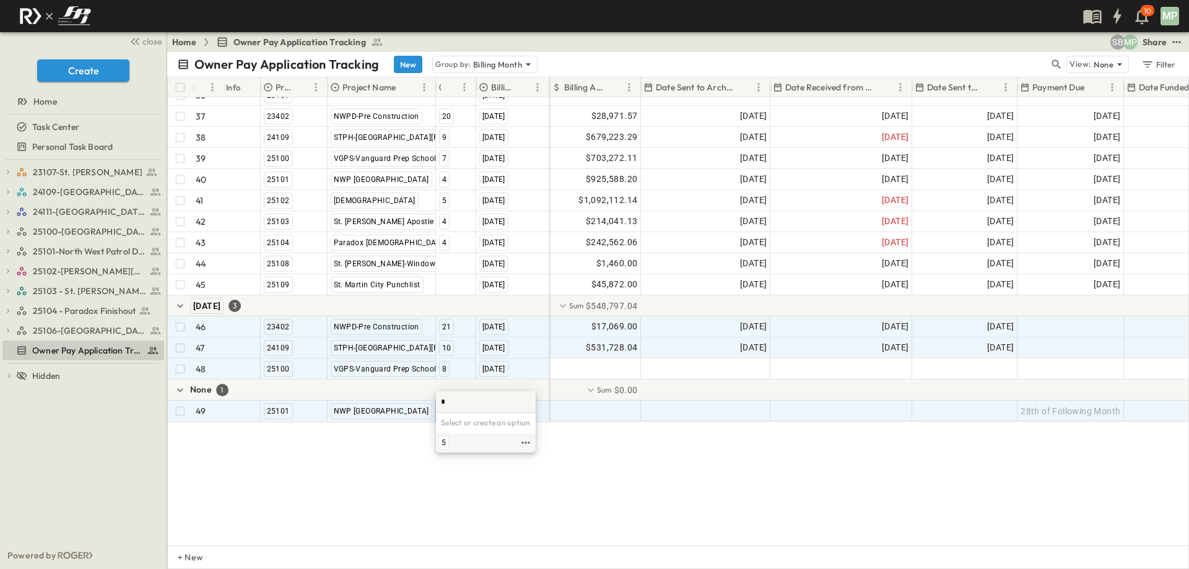
click at [442, 442] on span "5" at bounding box center [444, 443] width 4 height 10
click at [502, 401] on div at bounding box center [513, 411] width 72 height 20
type input "**"
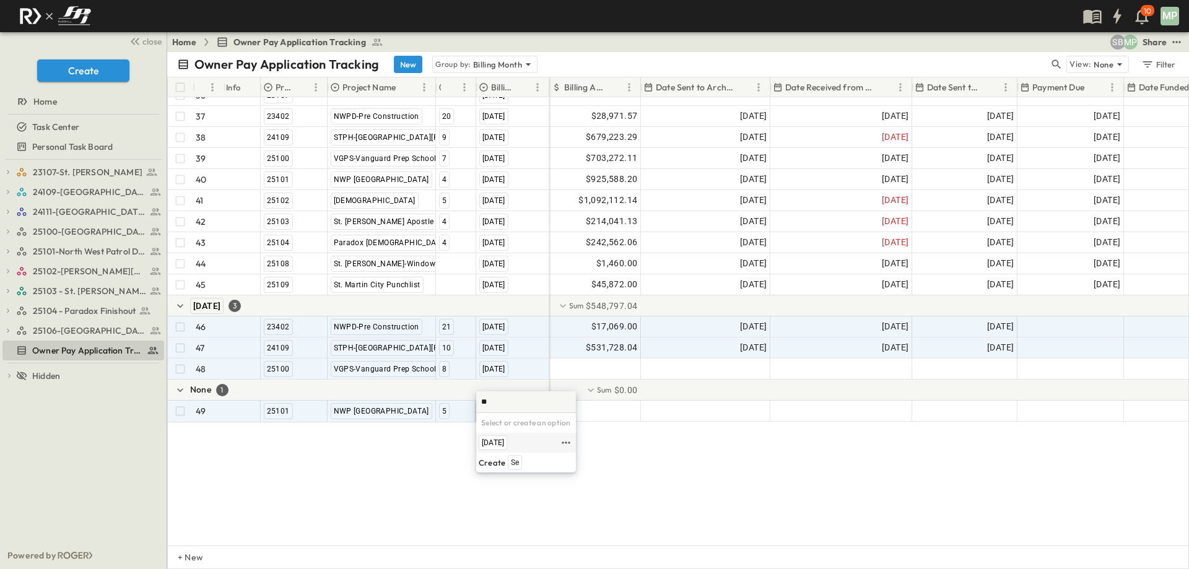
click at [501, 441] on span "[DATE]" at bounding box center [493, 443] width 22 height 10
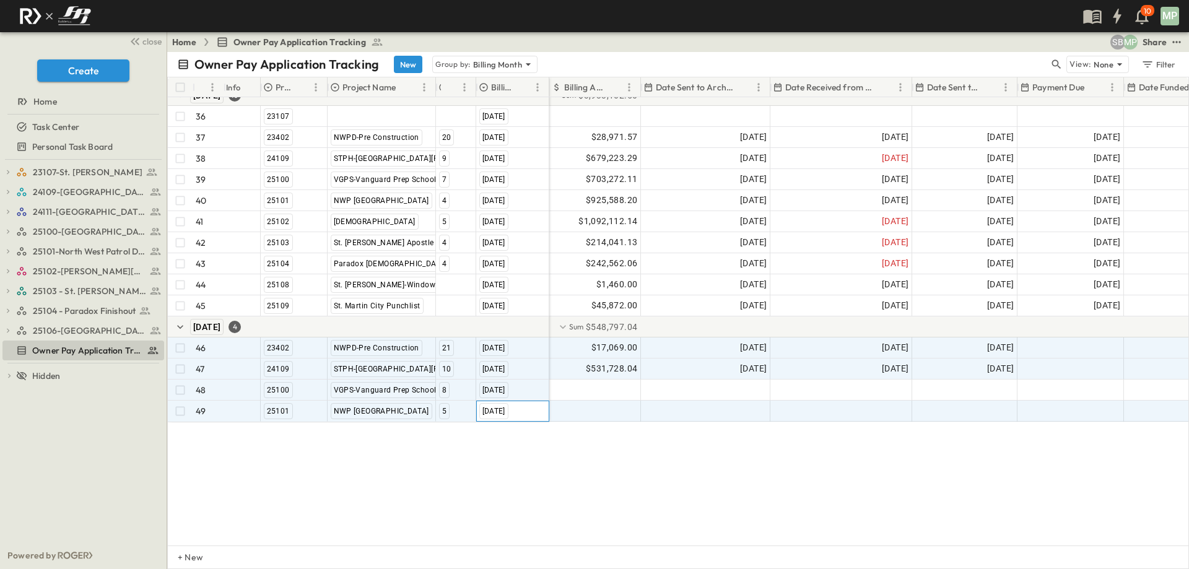
scroll to position [843, 0]
click at [583, 401] on div at bounding box center [595, 411] width 90 height 20
type input "**********"
click at [702, 403] on div at bounding box center [706, 411] width 128 height 20
click at [614, 406] on span "$646.00" at bounding box center [621, 411] width 34 height 14
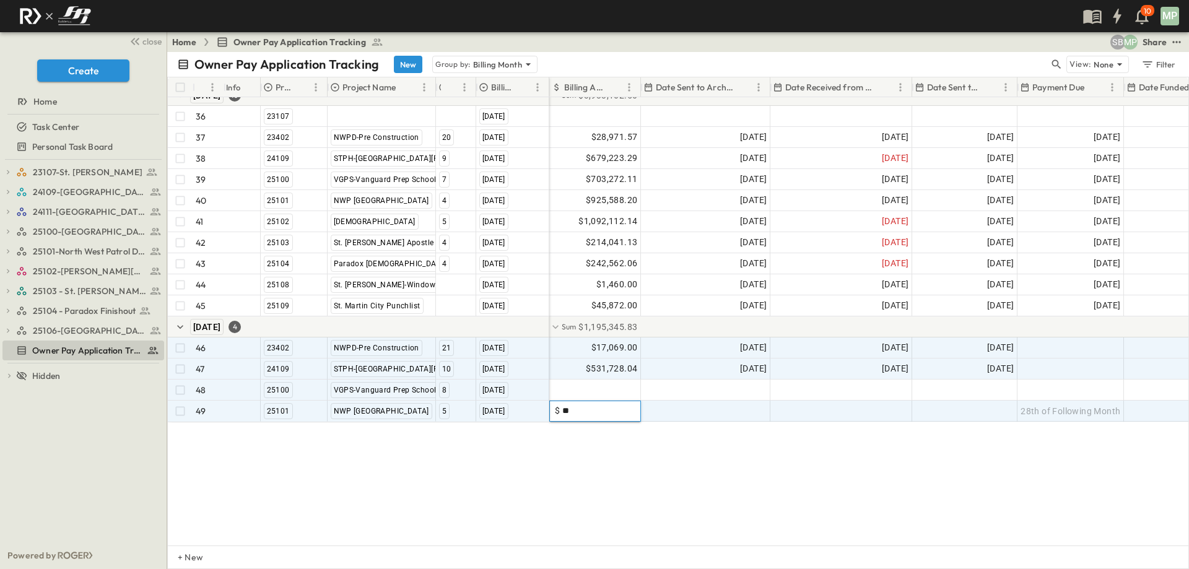
type input "*"
type input "*********"
click at [722, 410] on div at bounding box center [706, 411] width 128 height 20
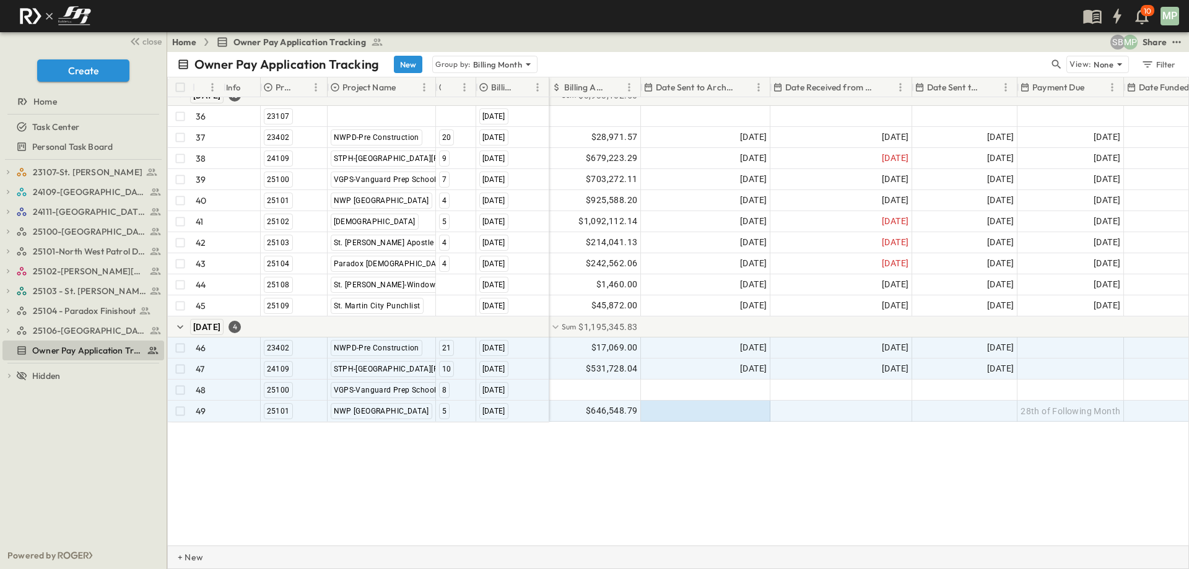
click at [185, 557] on p "+ New" at bounding box center [181, 557] width 7 height 12
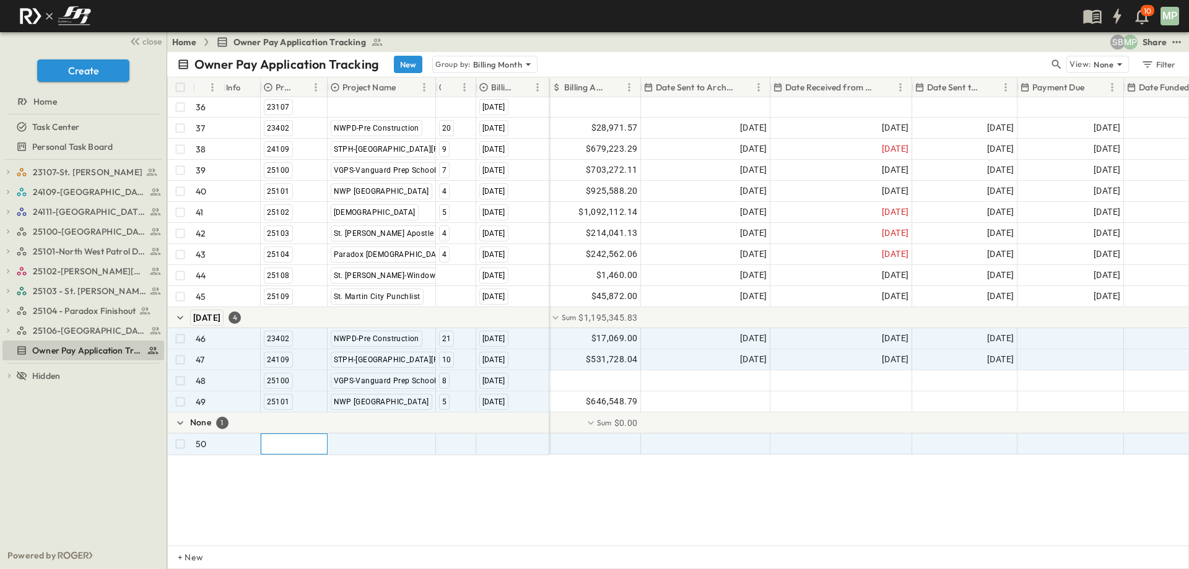
click at [298, 444] on div at bounding box center [294, 444] width 66 height 20
type input "*****"
click at [269, 487] on span "25102" at bounding box center [277, 485] width 22 height 10
click at [364, 449] on div at bounding box center [381, 444] width 107 height 20
type input "***"
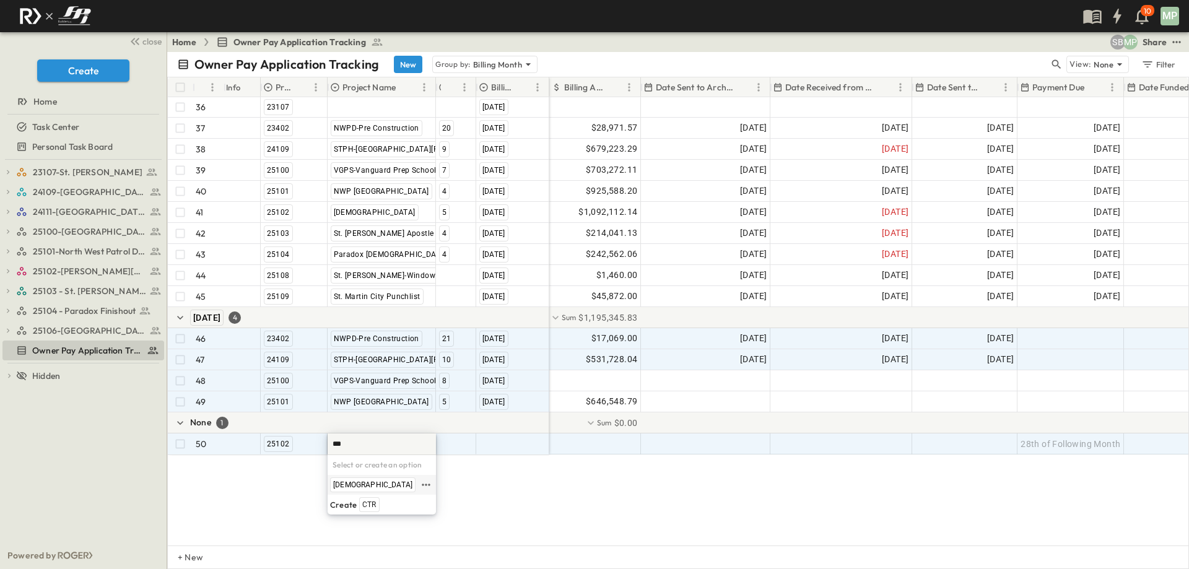
click at [356, 484] on span "[DEMOGRAPHIC_DATA]" at bounding box center [372, 485] width 79 height 10
click at [458, 444] on div at bounding box center [456, 444] width 39 height 20
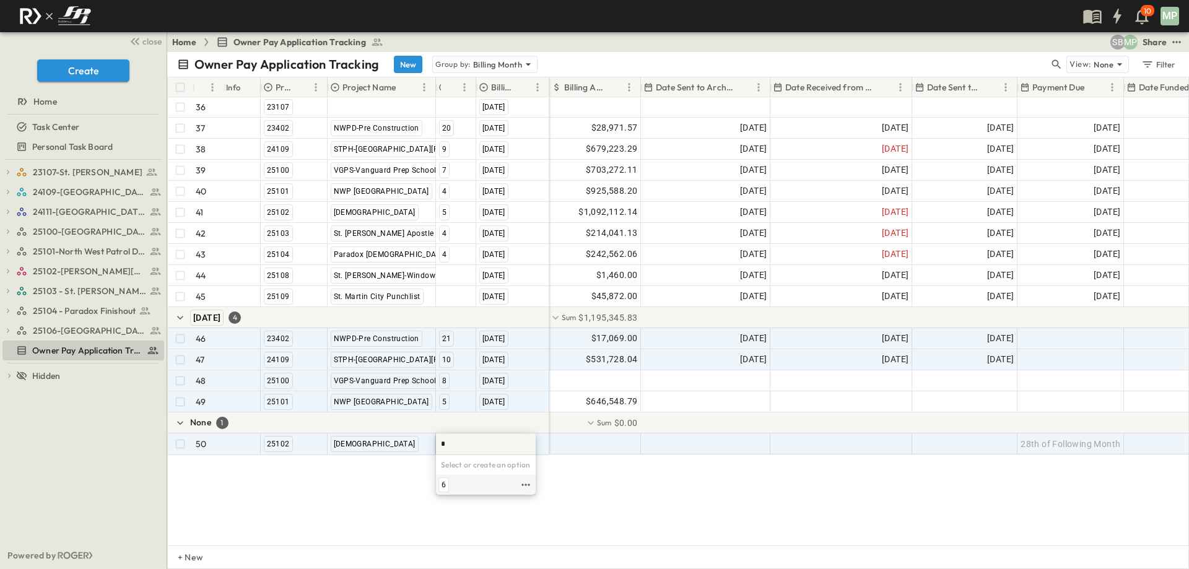
click at [442, 484] on span "6" at bounding box center [444, 485] width 4 height 10
click at [500, 443] on div at bounding box center [513, 444] width 72 height 20
type input "**"
drag, startPoint x: 497, startPoint y: 484, endPoint x: 508, endPoint y: 474, distance: 15.4
click at [497, 484] on span "[DATE]" at bounding box center [493, 485] width 22 height 10
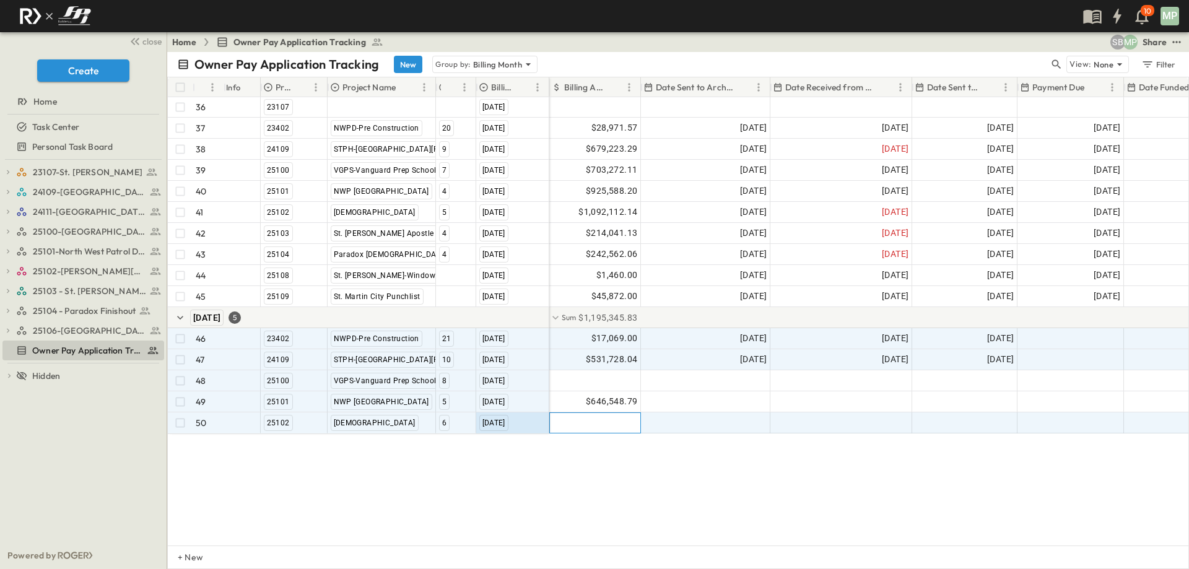
click at [590, 427] on div at bounding box center [595, 423] width 90 height 20
type input "*********"
click at [669, 419] on div at bounding box center [706, 423] width 128 height 20
click at [673, 421] on input "text" at bounding box center [684, 423] width 81 height 12
type input "**********"
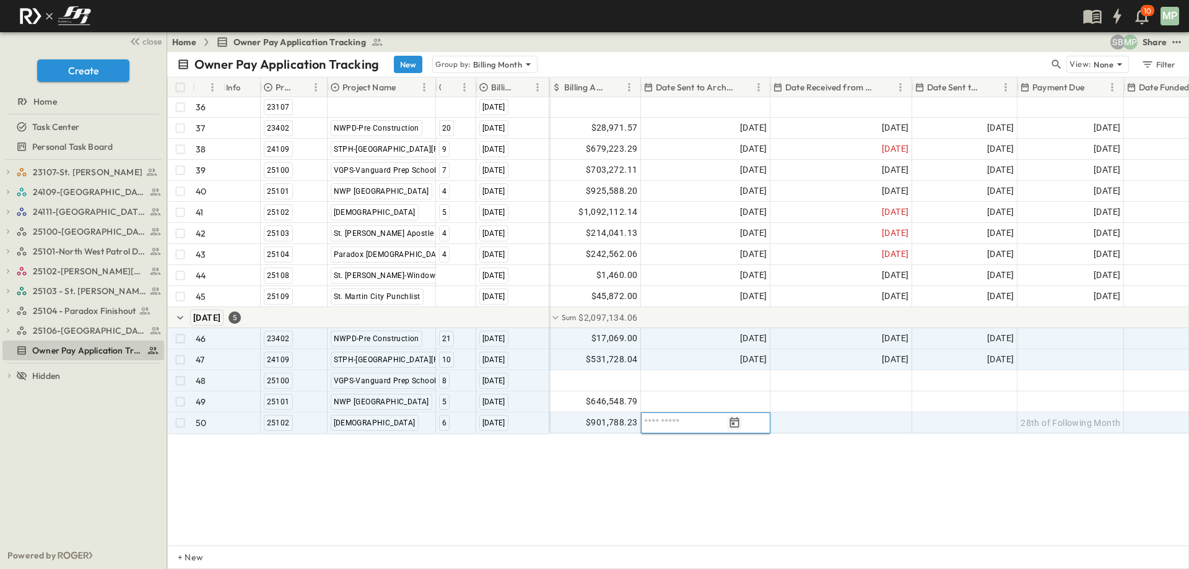
click at [741, 422] on icon "Tracking Date Menu" at bounding box center [734, 423] width 12 height 12
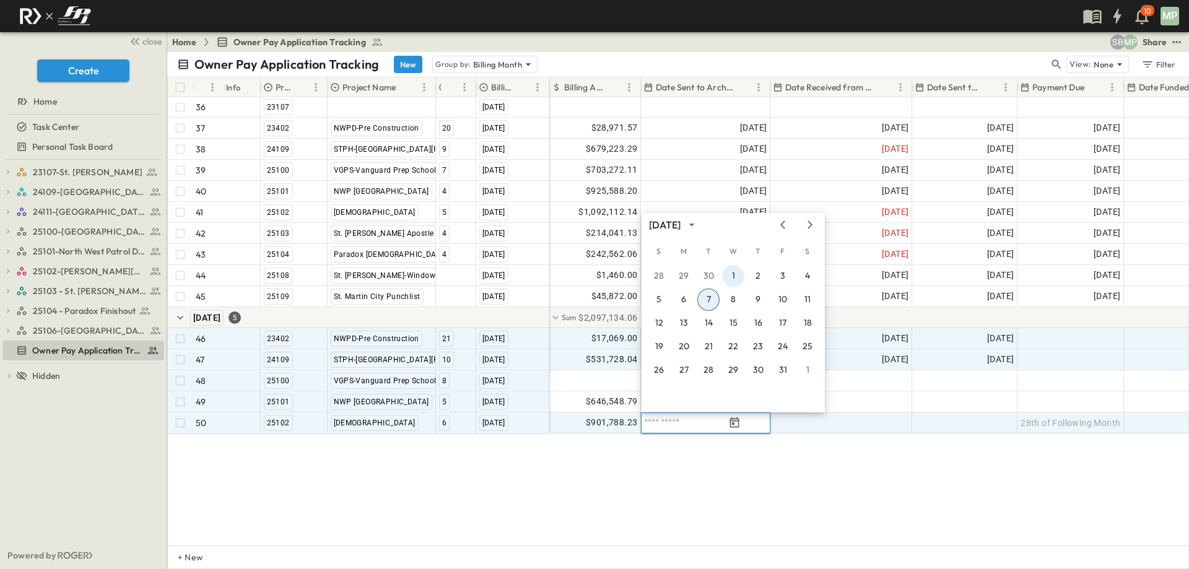
click at [734, 274] on button "1" at bounding box center [733, 276] width 22 height 22
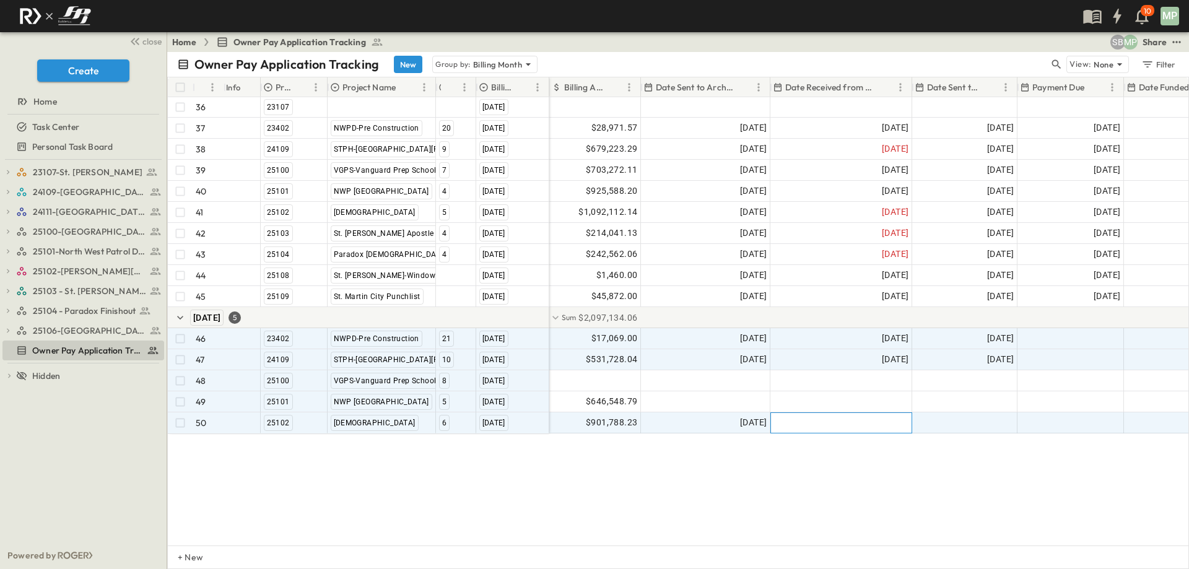
click at [873, 421] on div at bounding box center [841, 423] width 141 height 20
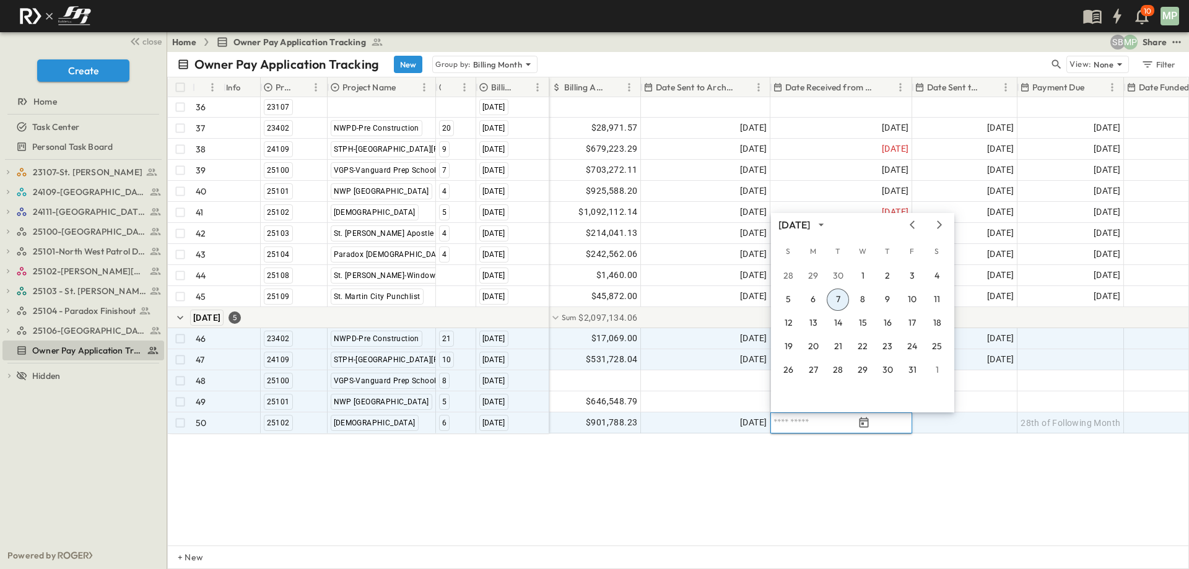
click at [830, 299] on button "7" at bounding box center [838, 300] width 22 height 22
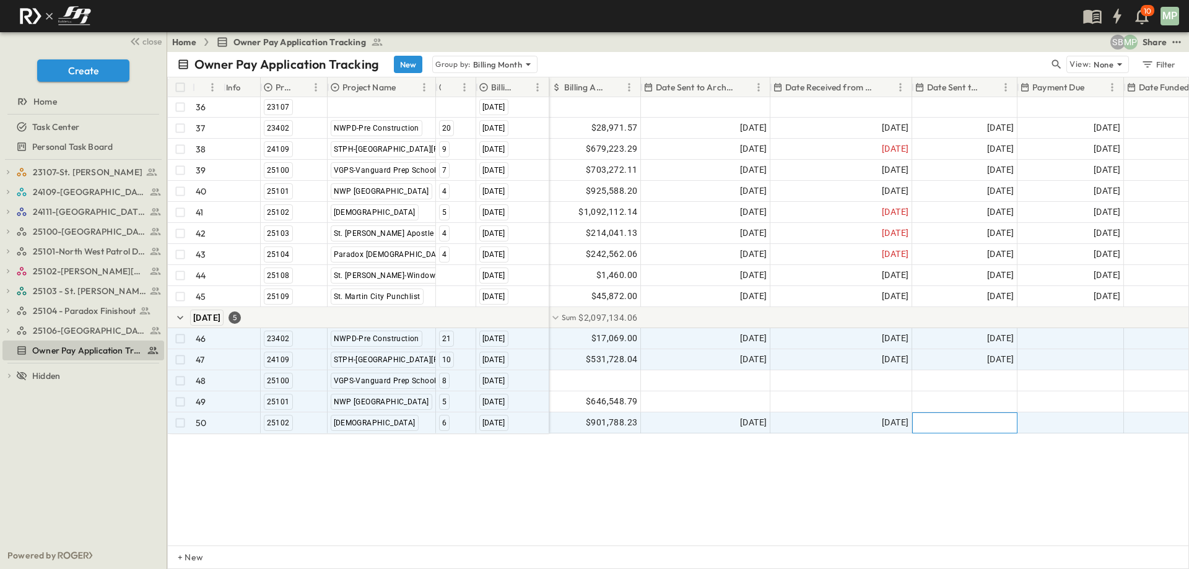
click at [944, 417] on div at bounding box center [965, 423] width 104 height 20
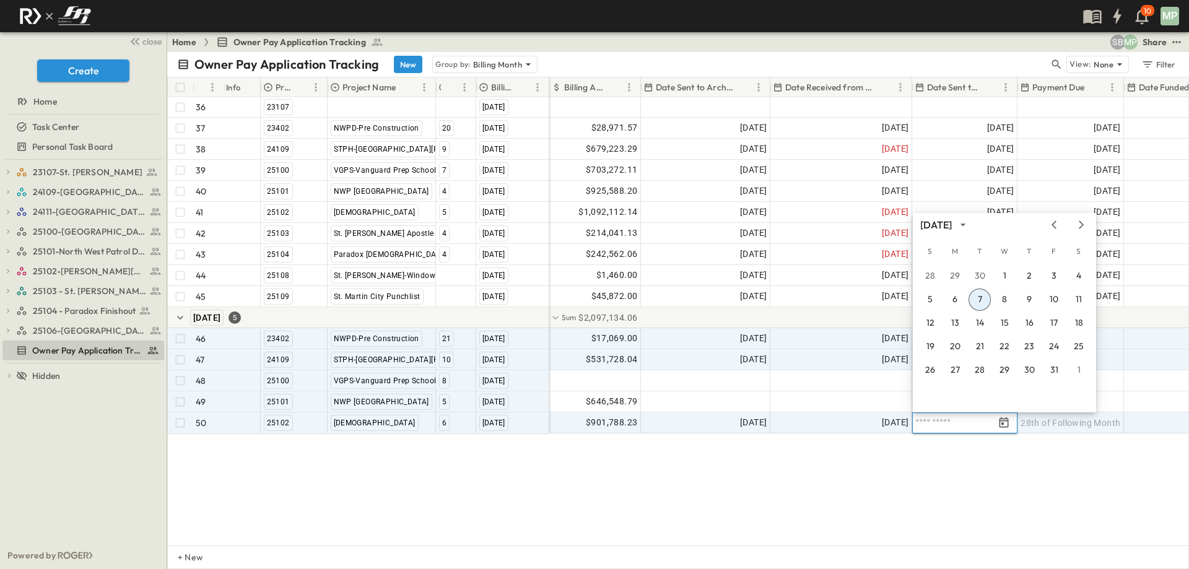
click at [977, 298] on button "7" at bounding box center [980, 300] width 22 height 22
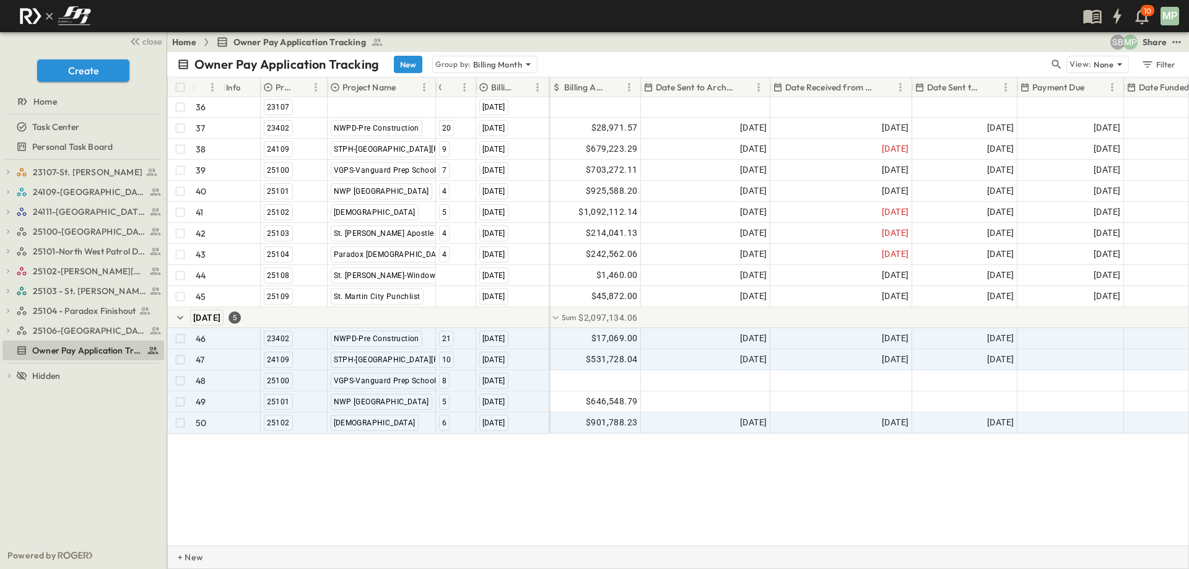
click at [185, 558] on p "+ New" at bounding box center [181, 557] width 7 height 12
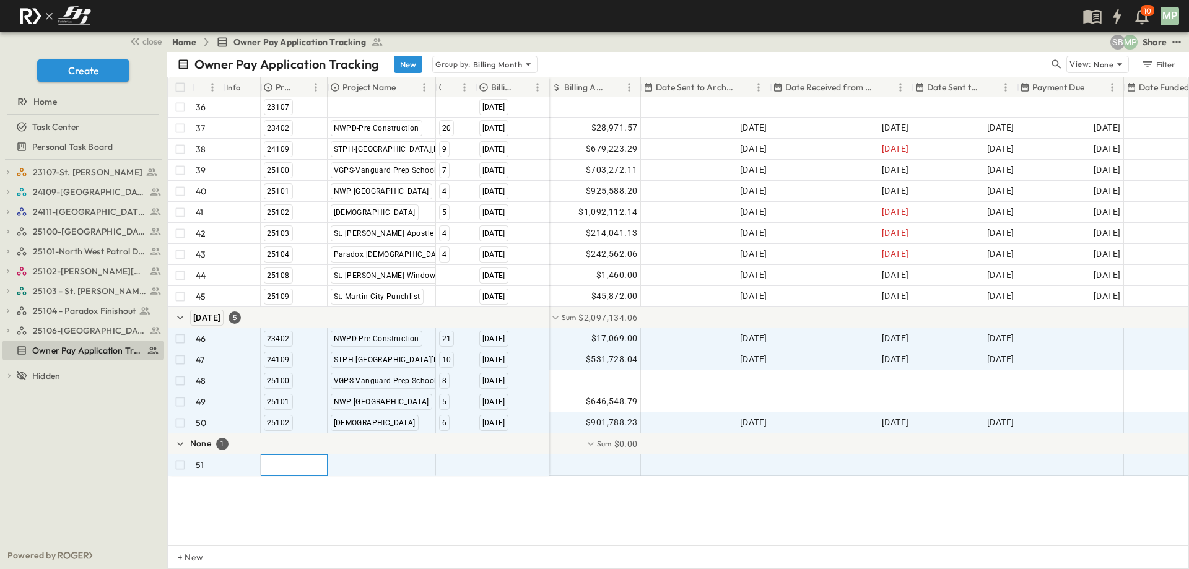
click at [277, 471] on div at bounding box center [294, 465] width 66 height 20
type input "*"
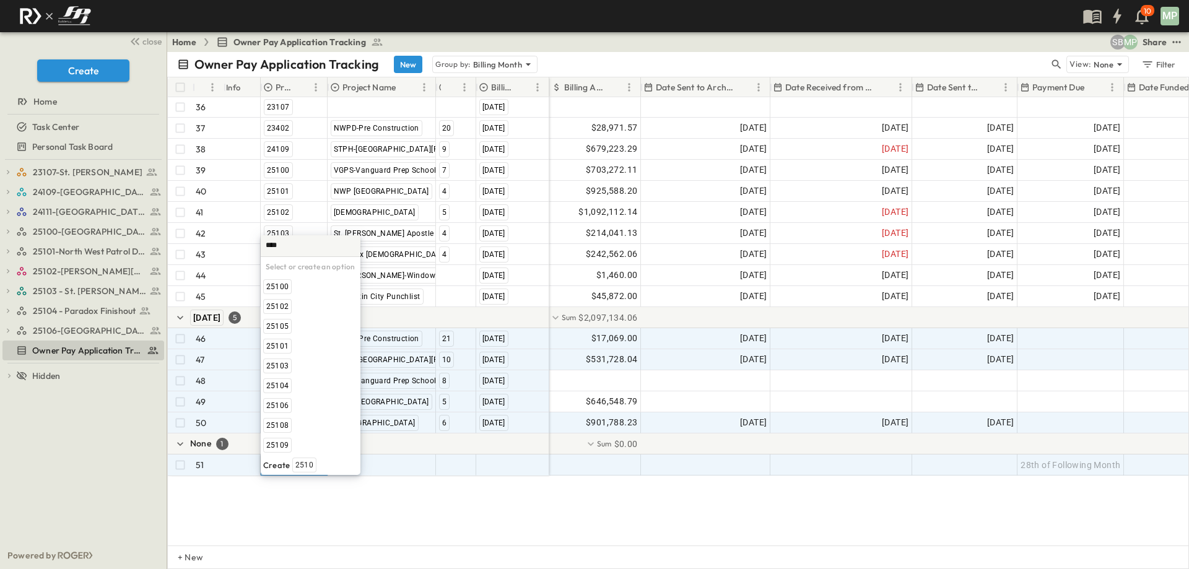
type input "*****"
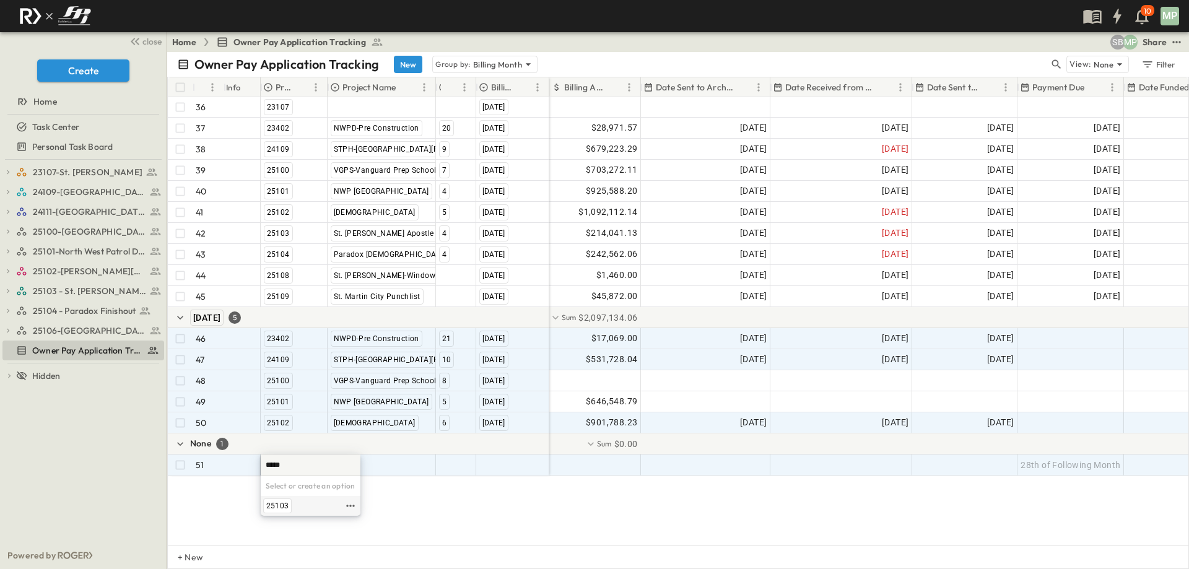
click at [276, 505] on span "25103" at bounding box center [277, 506] width 22 height 10
click at [365, 466] on div at bounding box center [381, 465] width 107 height 20
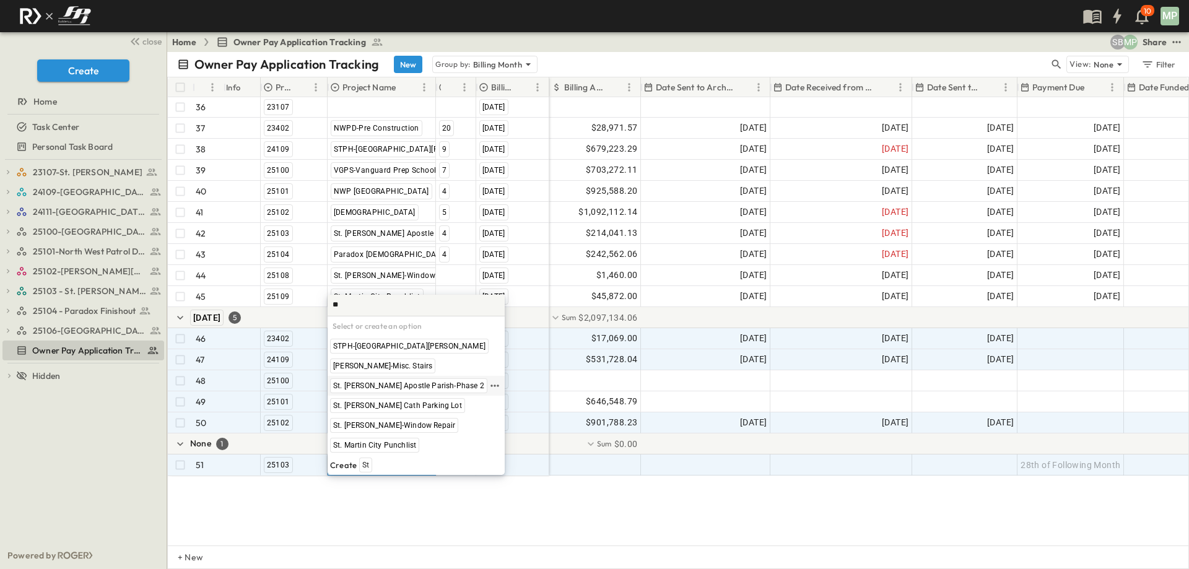
type input "**"
click at [392, 387] on span "St. [PERSON_NAME] Apostle Parish-Phase 2" at bounding box center [408, 386] width 151 height 10
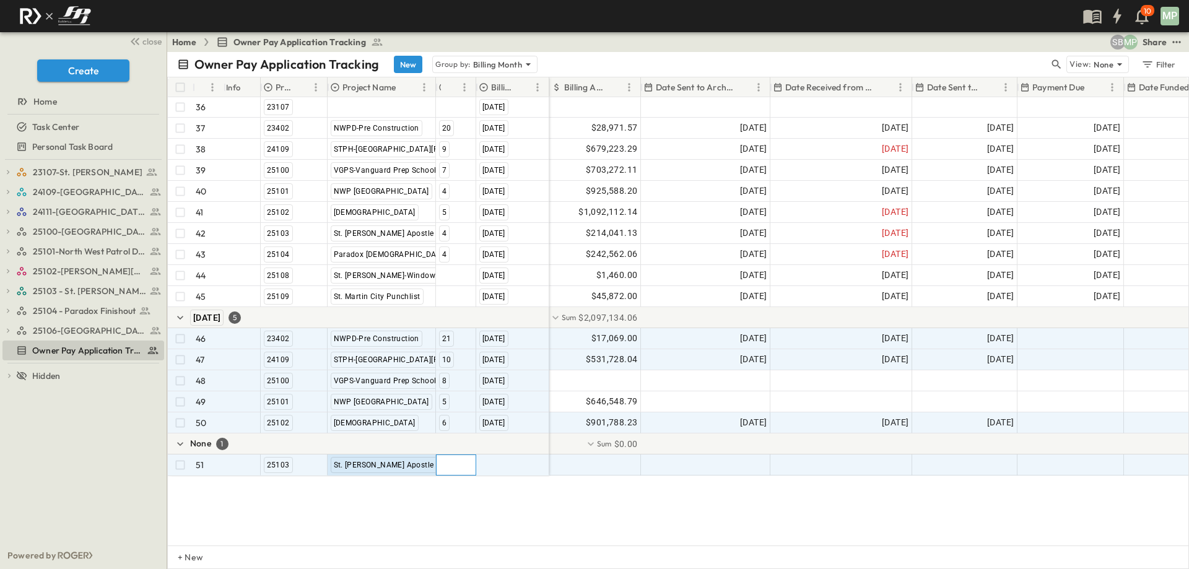
click at [457, 468] on div at bounding box center [456, 465] width 39 height 20
type input "*"
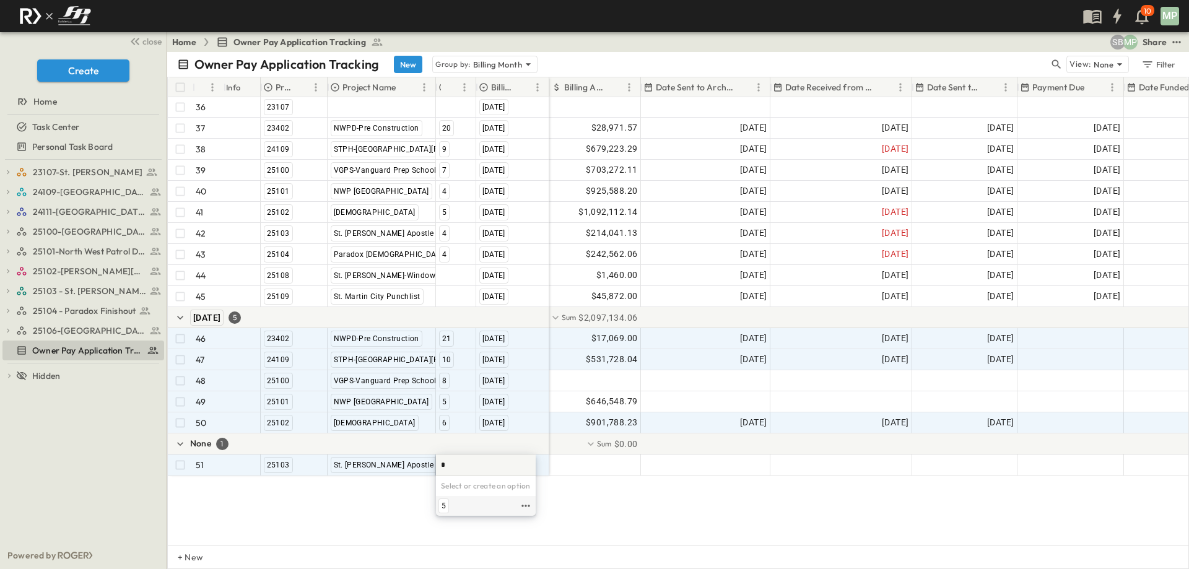
click at [443, 502] on span "5" at bounding box center [444, 506] width 4 height 10
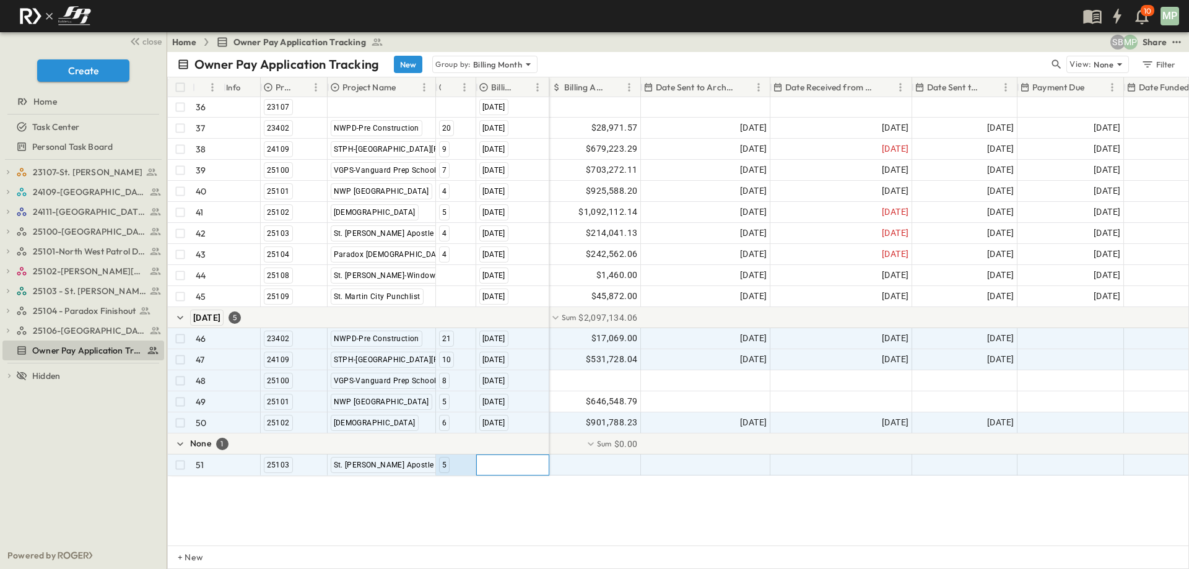
click at [505, 469] on div at bounding box center [513, 465] width 72 height 20
click at [504, 503] on span "[DATE]" at bounding box center [493, 506] width 22 height 10
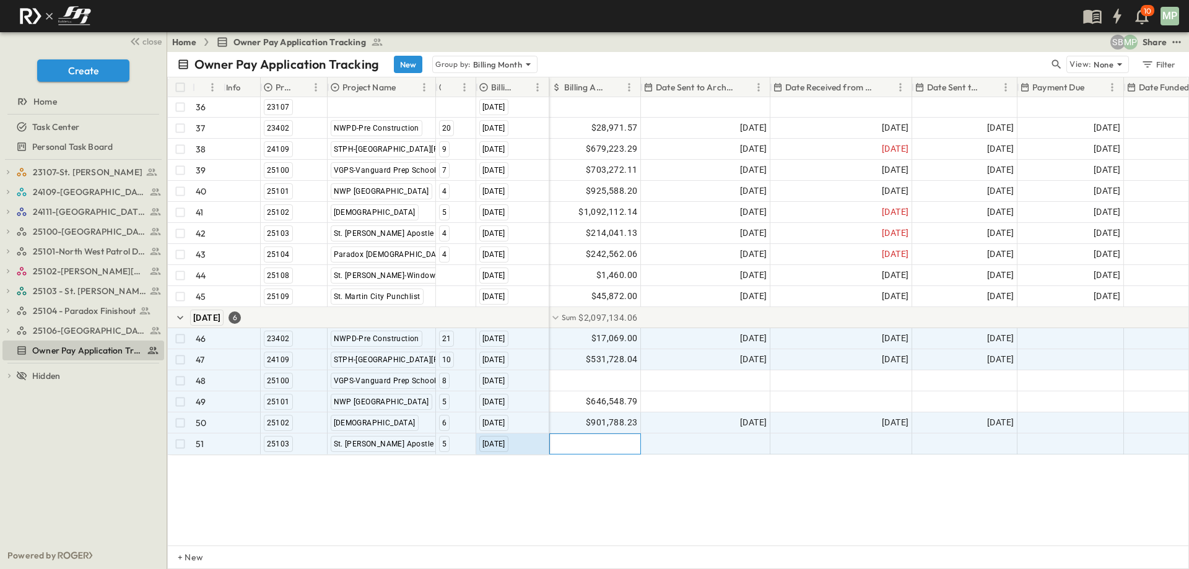
click at [598, 441] on div at bounding box center [595, 444] width 90 height 20
type input "*********"
click at [708, 450] on div at bounding box center [706, 444] width 128 height 20
click at [735, 446] on button "Tracking Date Menu" at bounding box center [734, 444] width 15 height 15
click at [736, 445] on icon "Tracking Date Menu" at bounding box center [734, 444] width 12 height 12
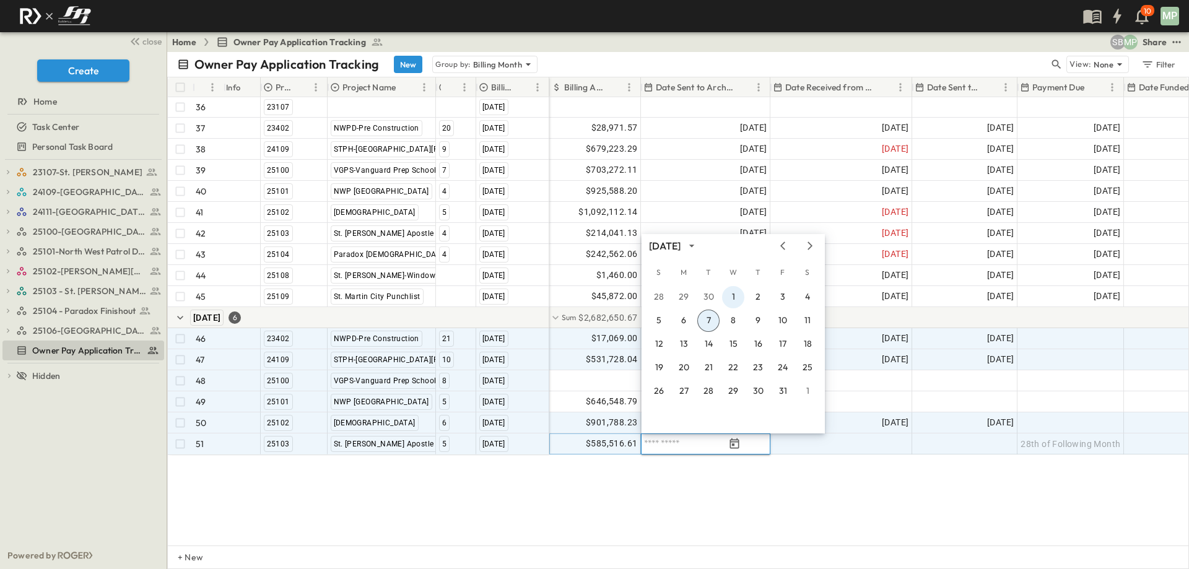
click at [731, 296] on button "1" at bounding box center [733, 297] width 22 height 22
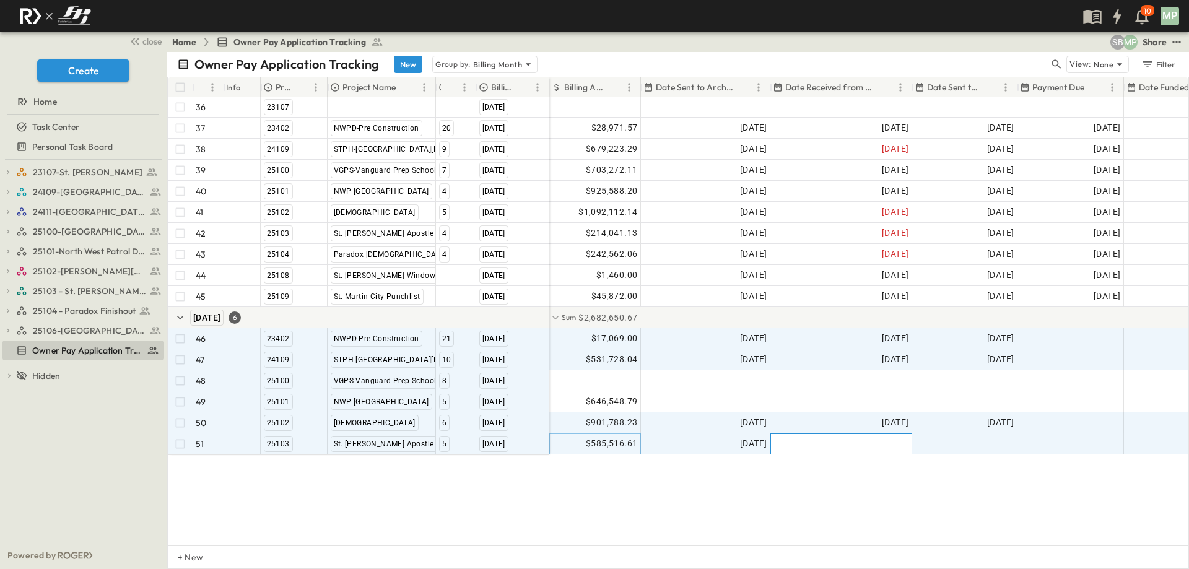
click at [868, 439] on div at bounding box center [841, 444] width 141 height 20
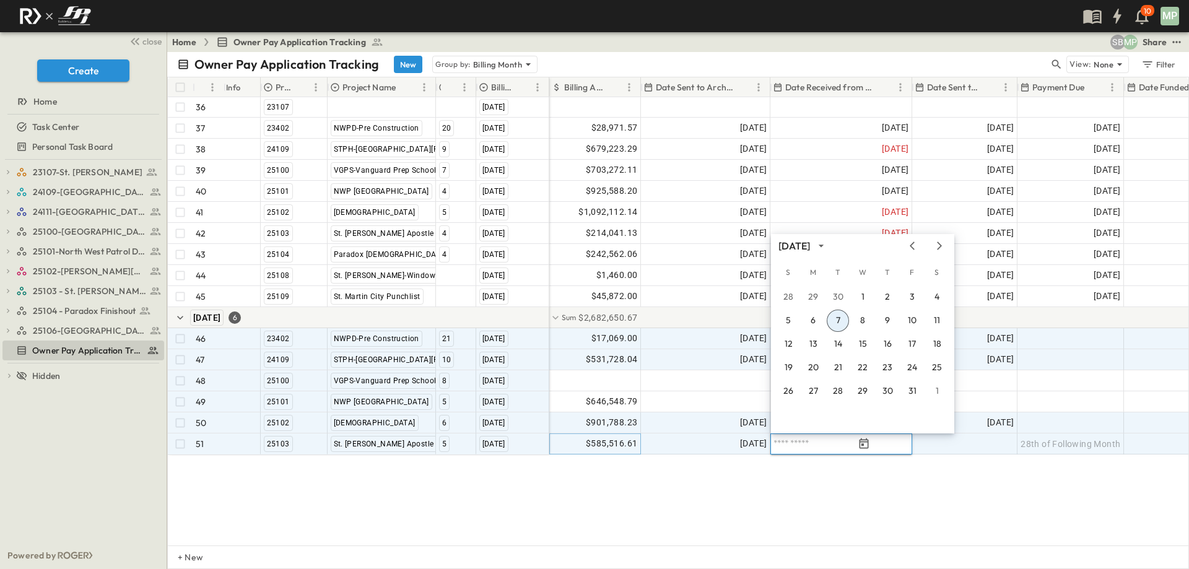
click at [842, 320] on button "7" at bounding box center [838, 321] width 22 height 22
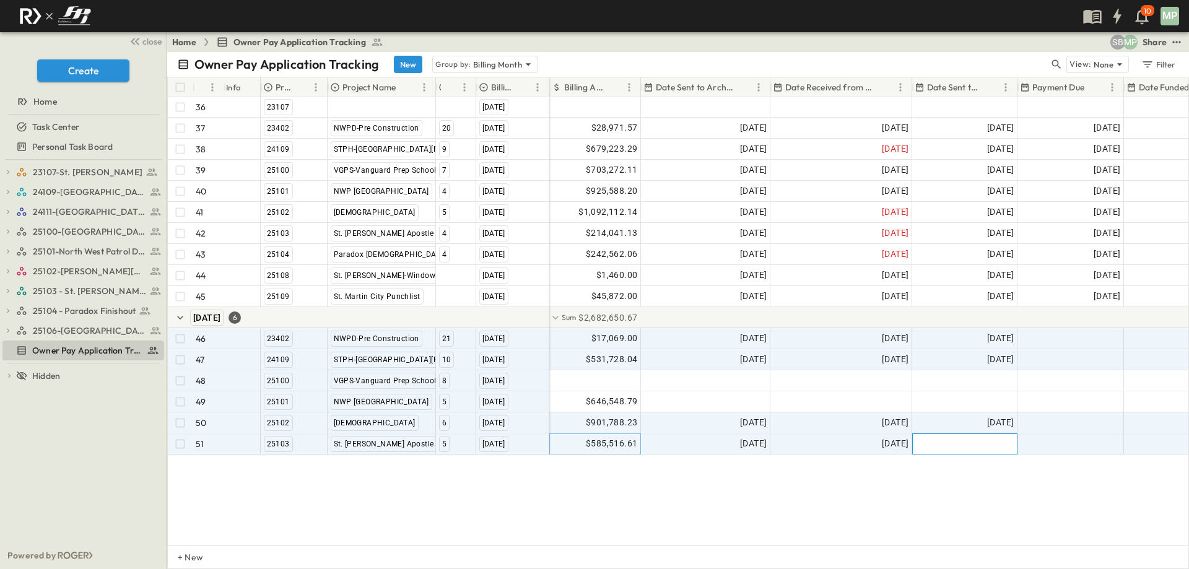
click at [948, 446] on div at bounding box center [965, 444] width 104 height 20
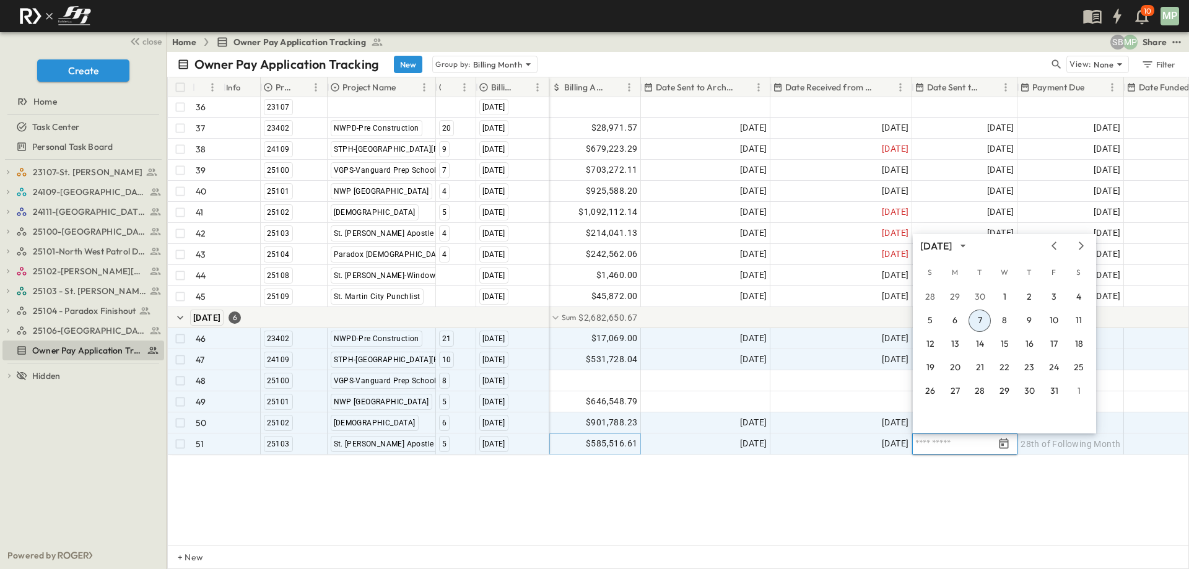
click at [977, 318] on button "7" at bounding box center [980, 321] width 22 height 22
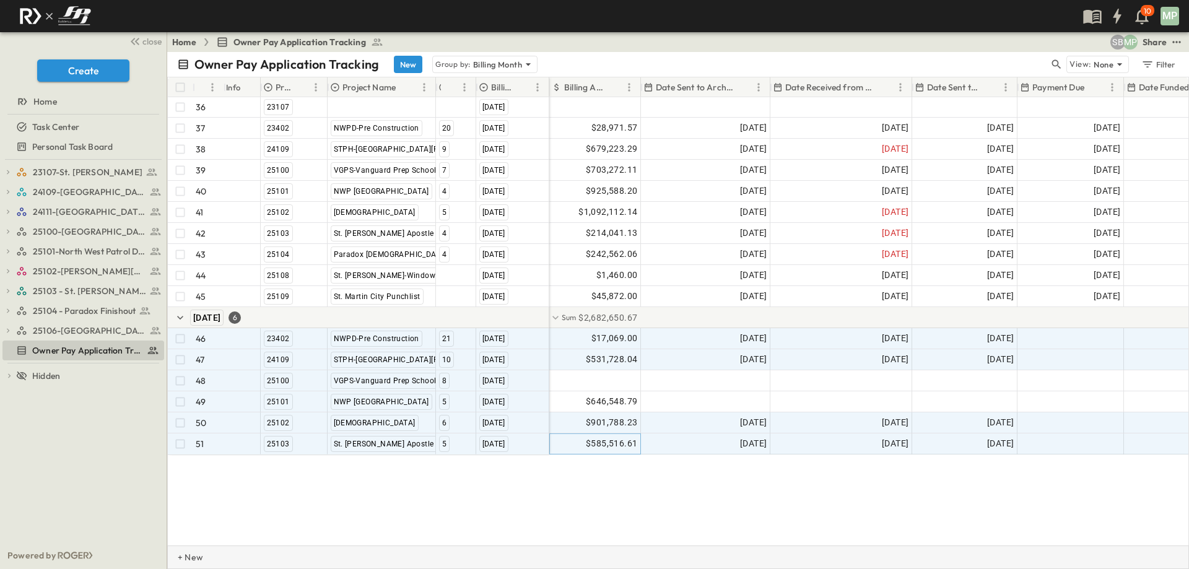
click at [185, 560] on p "+ New" at bounding box center [181, 557] width 7 height 12
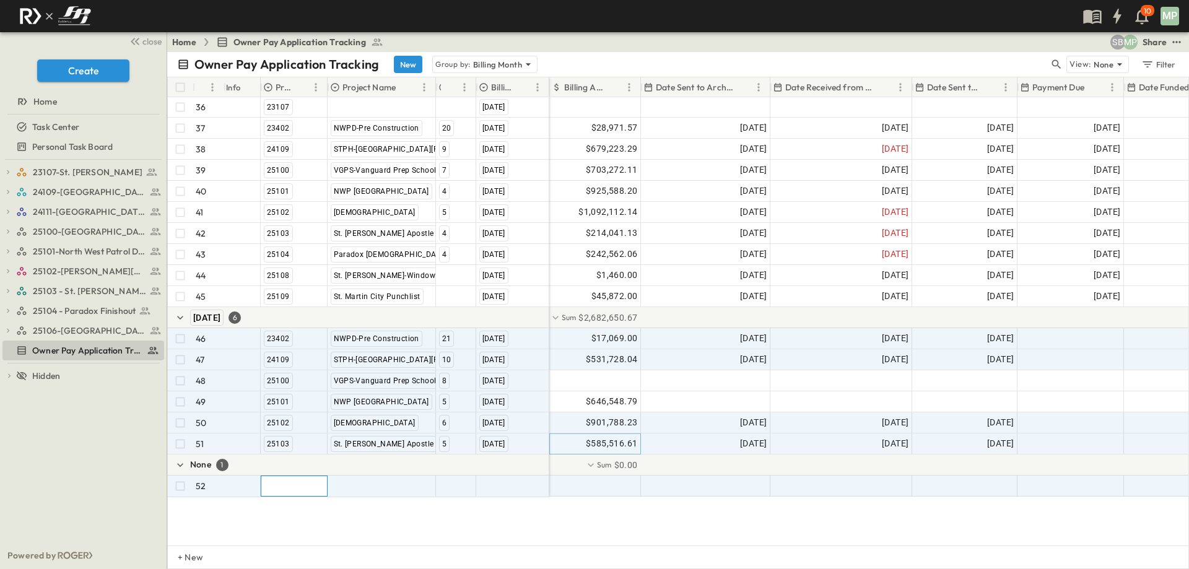
click at [282, 486] on div at bounding box center [294, 486] width 66 height 20
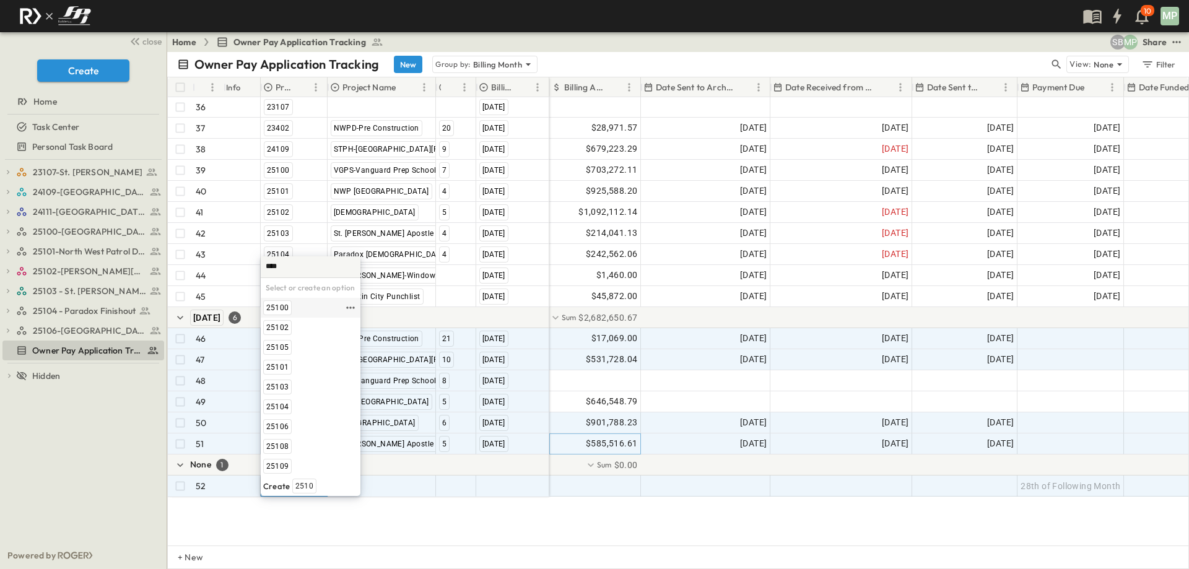
type input "*****"
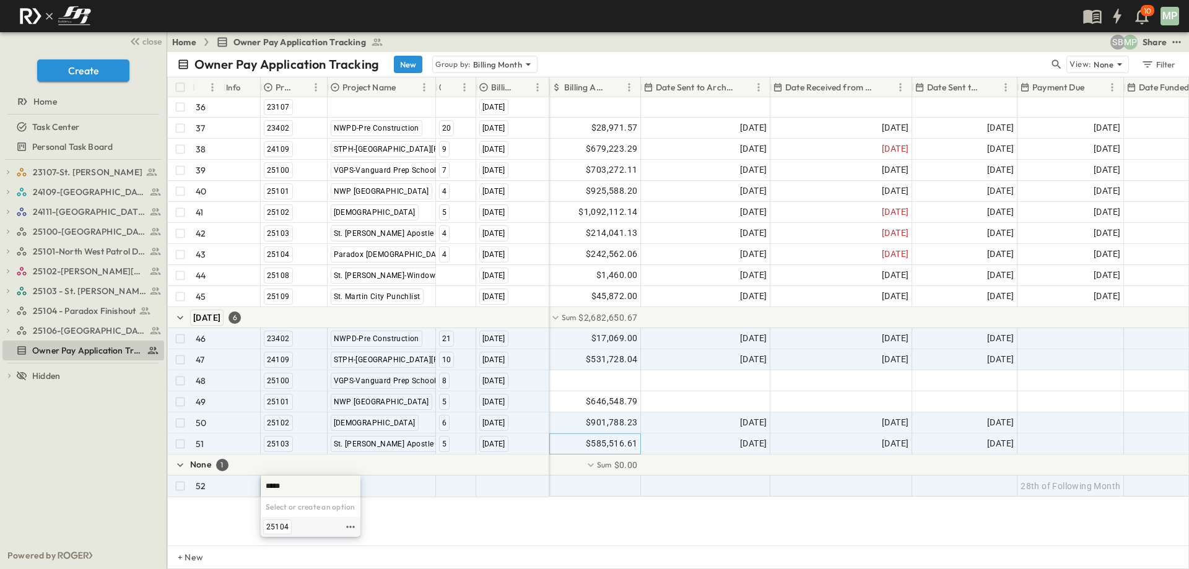
click at [272, 528] on span "25104" at bounding box center [277, 527] width 22 height 10
click at [343, 486] on div at bounding box center [381, 486] width 107 height 20
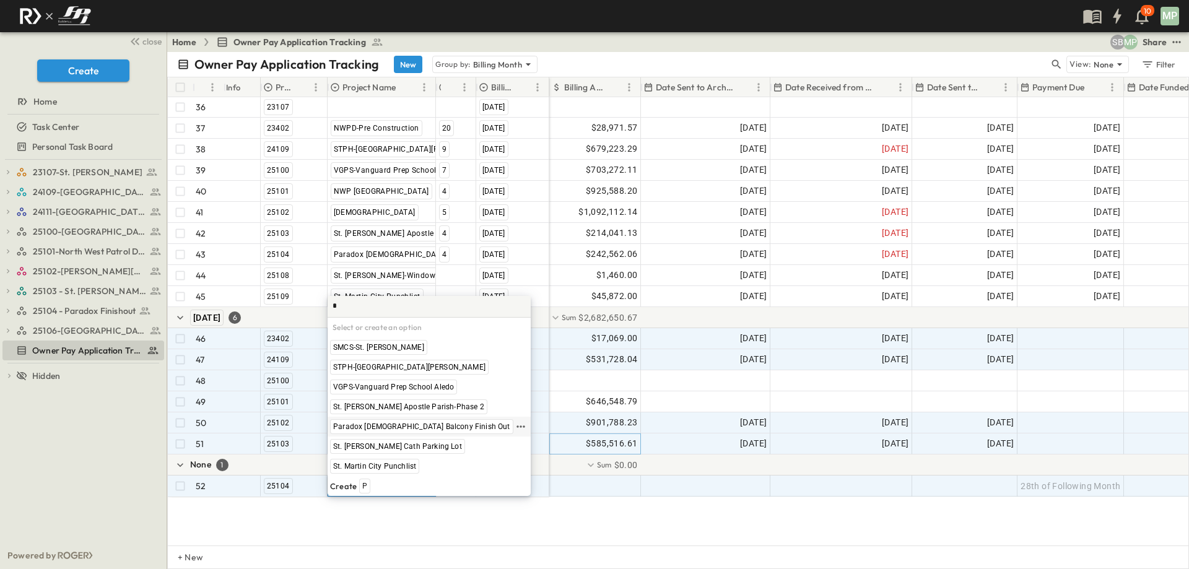
click at [421, 429] on span "Paradox [DEMOGRAPHIC_DATA] Balcony Finish Out" at bounding box center [421, 427] width 177 height 10
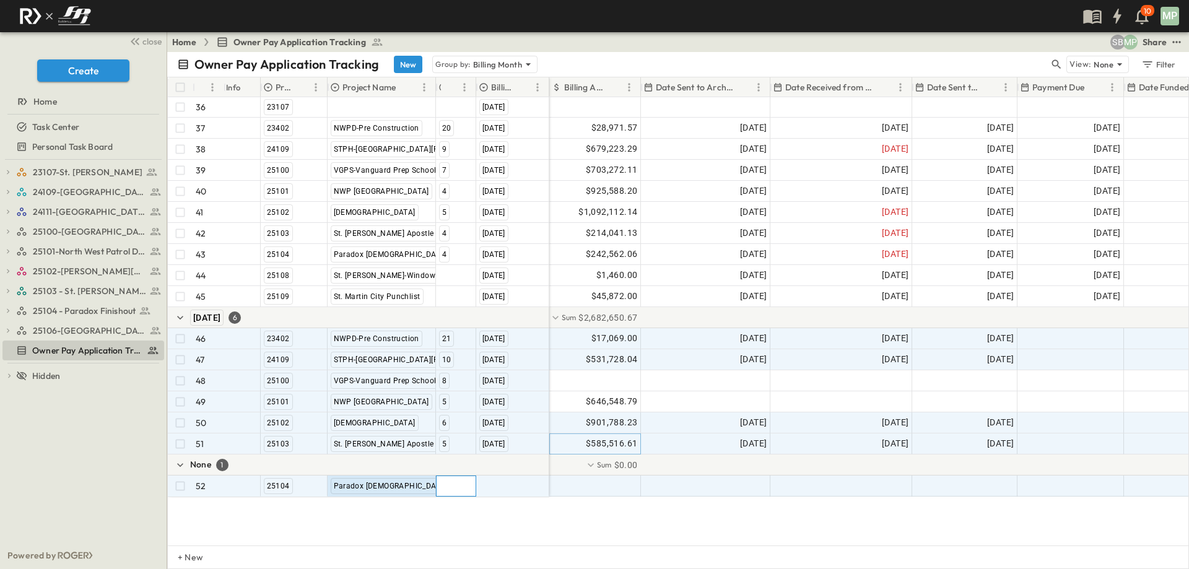
click at [461, 486] on div at bounding box center [456, 486] width 39 height 20
click at [444, 525] on span "5" at bounding box center [444, 527] width 4 height 10
click at [517, 486] on div at bounding box center [513, 486] width 72 height 20
type input "**"
click at [504, 525] on span "[DATE]" at bounding box center [493, 527] width 22 height 10
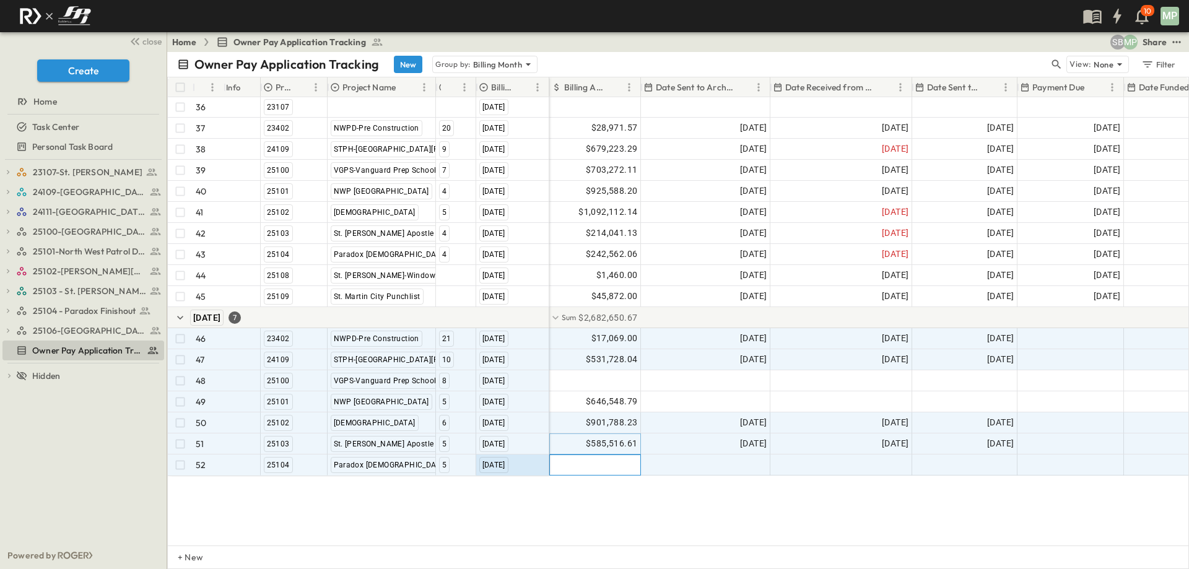
click at [608, 469] on div at bounding box center [595, 465] width 90 height 20
type input "*********"
click at [678, 467] on div at bounding box center [706, 465] width 128 height 20
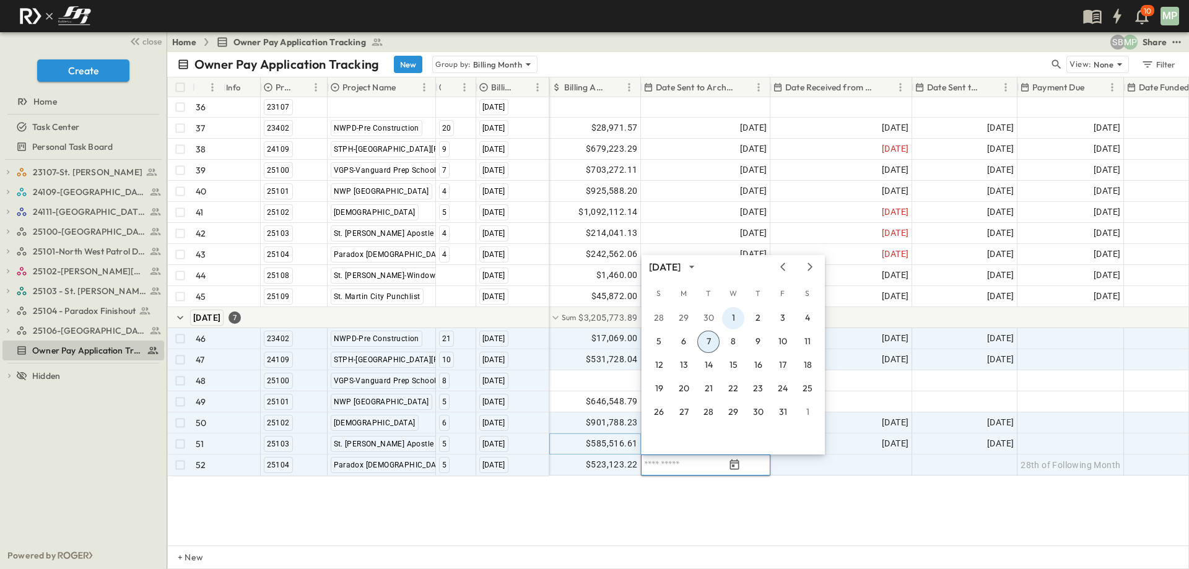
click at [736, 310] on button "1" at bounding box center [733, 318] width 22 height 22
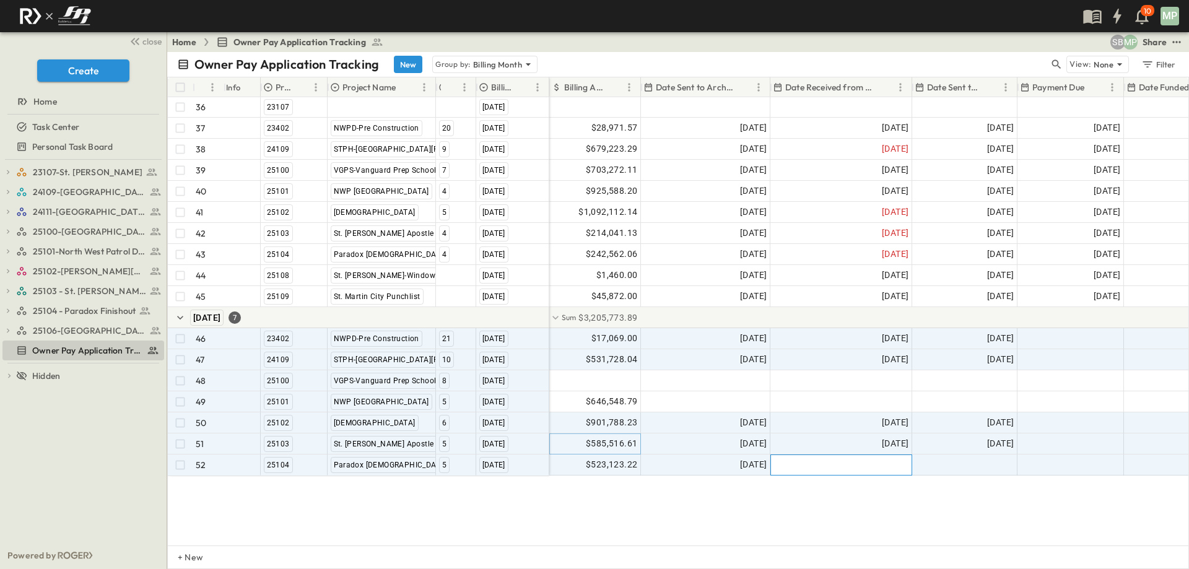
click at [861, 464] on div at bounding box center [841, 465] width 141 height 20
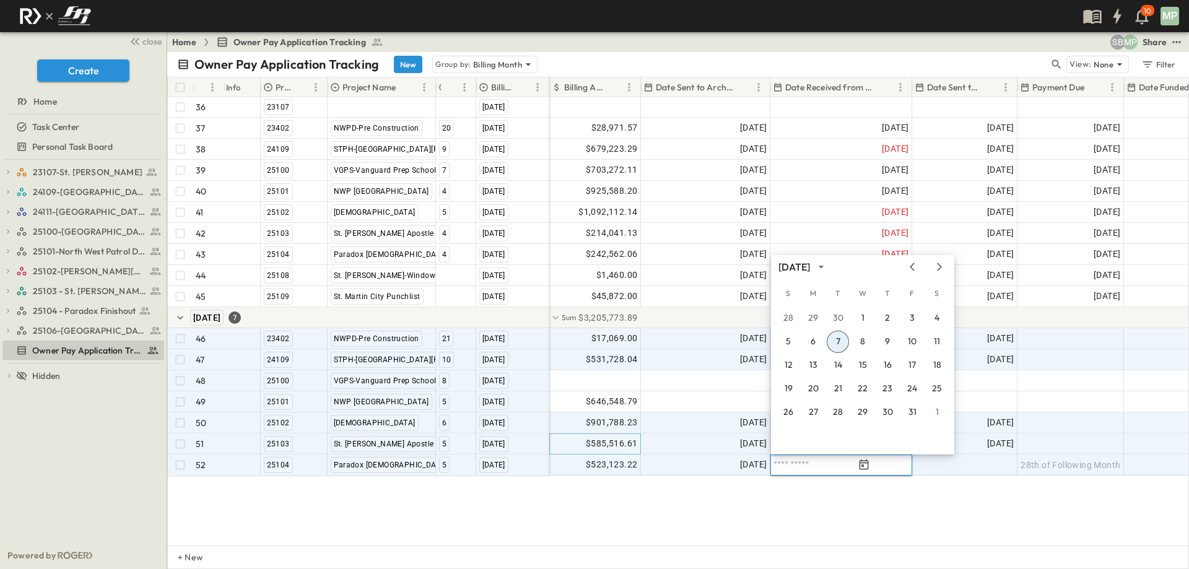
click at [839, 337] on button "7" at bounding box center [838, 342] width 22 height 22
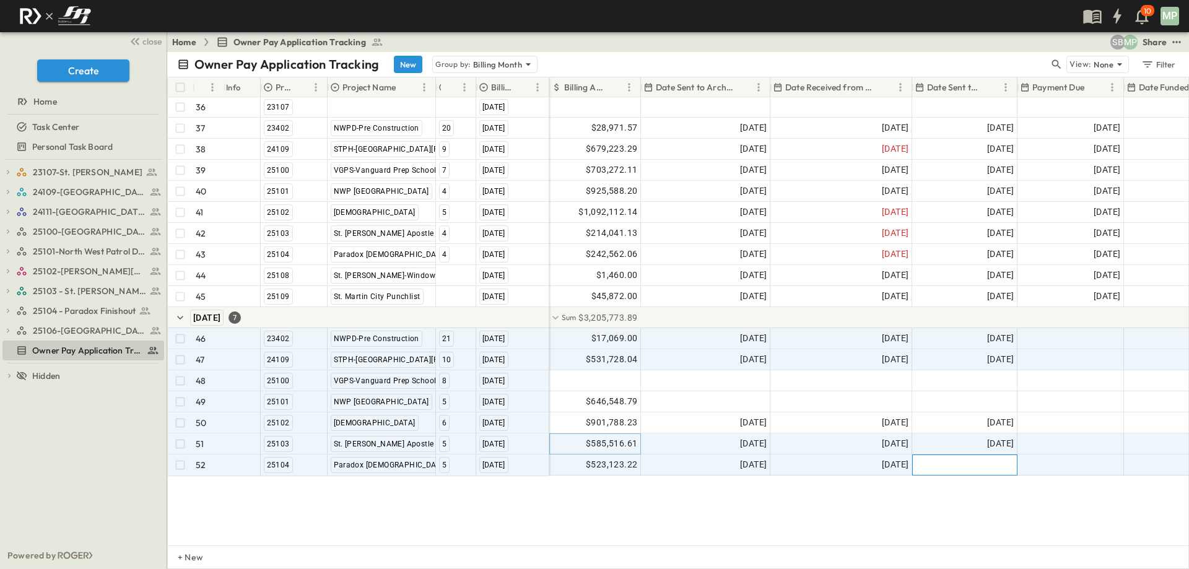
click at [977, 461] on div at bounding box center [965, 465] width 104 height 20
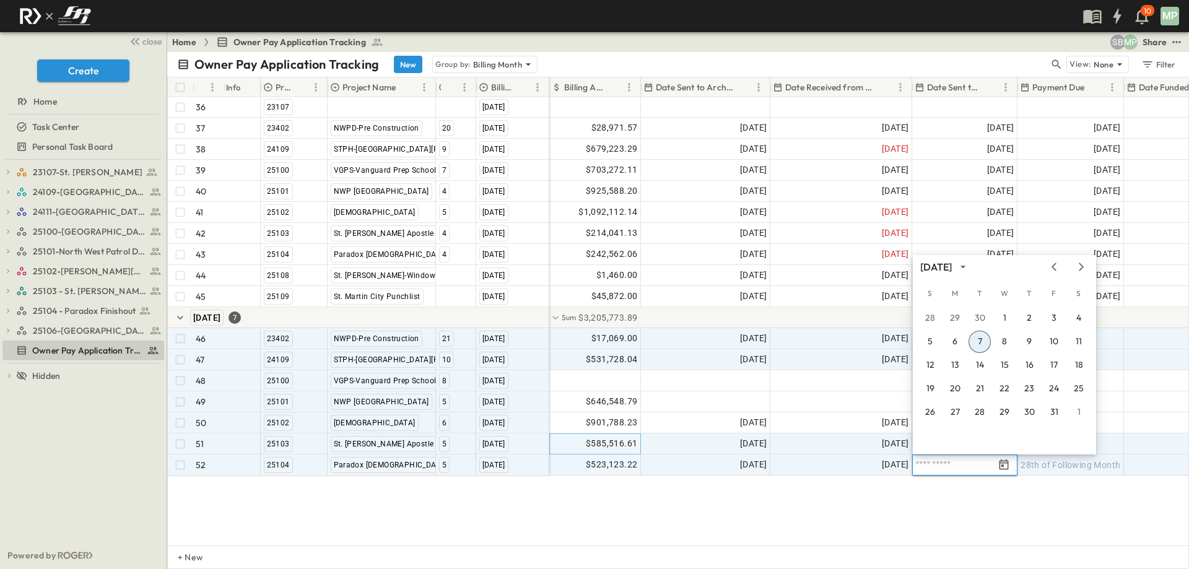
click at [980, 342] on button "7" at bounding box center [980, 342] width 22 height 22
